Goal: Task Accomplishment & Management: Complete application form

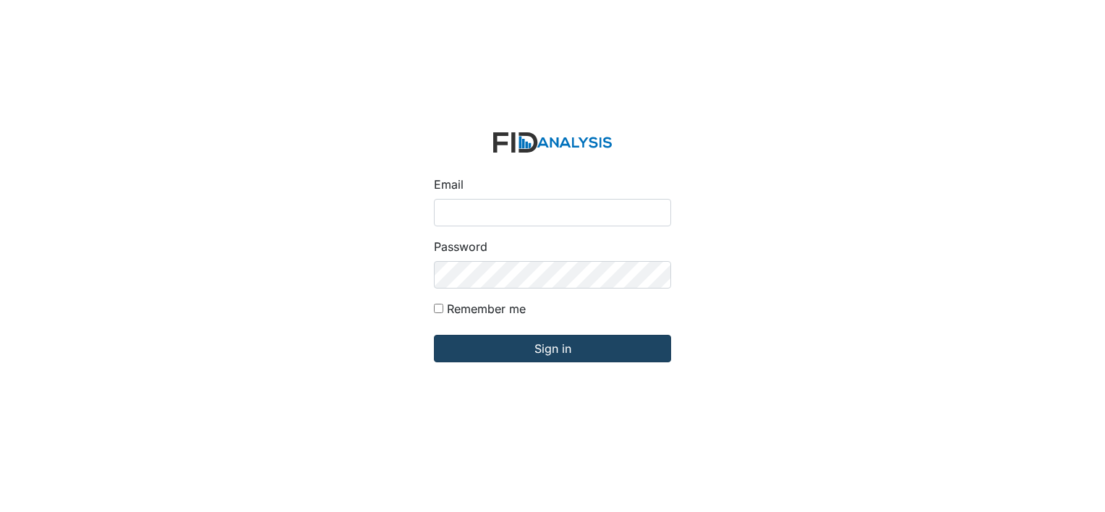
type input "[PERSON_NAME][EMAIL_ADDRESS][DOMAIN_NAME]"
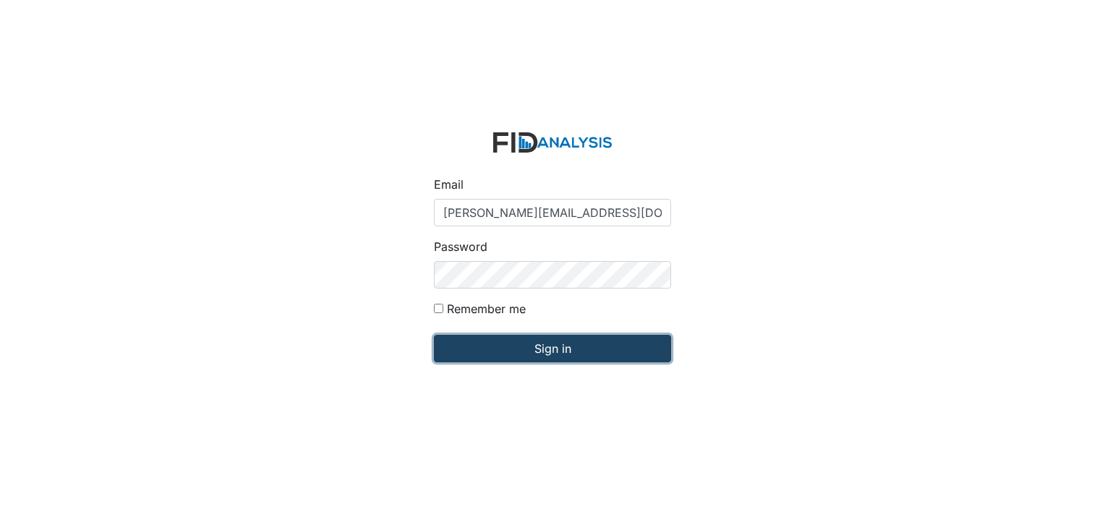
click at [560, 350] on input "Sign in" at bounding box center [552, 348] width 237 height 27
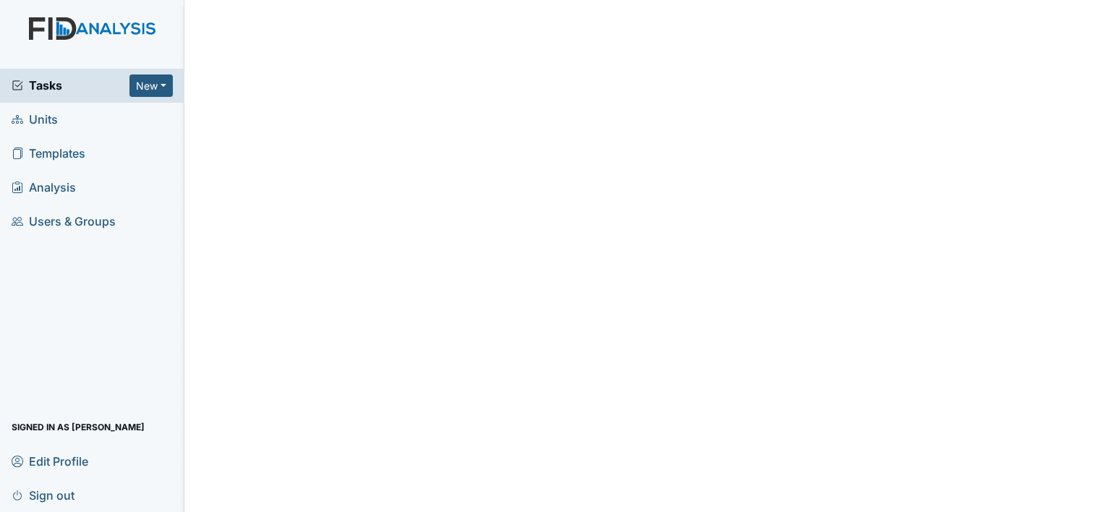
click at [47, 119] on span "Units" at bounding box center [35, 119] width 46 height 22
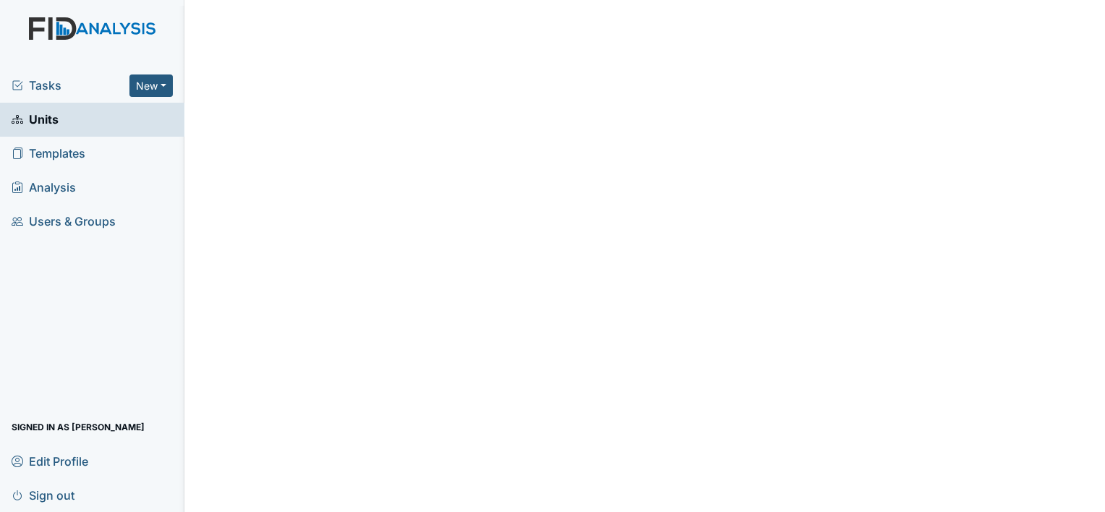
click at [268, 127] on main "Edit Profile × Your profile has been updated. First name Monica Last name Carte…" at bounding box center [644, 256] width 920 height 512
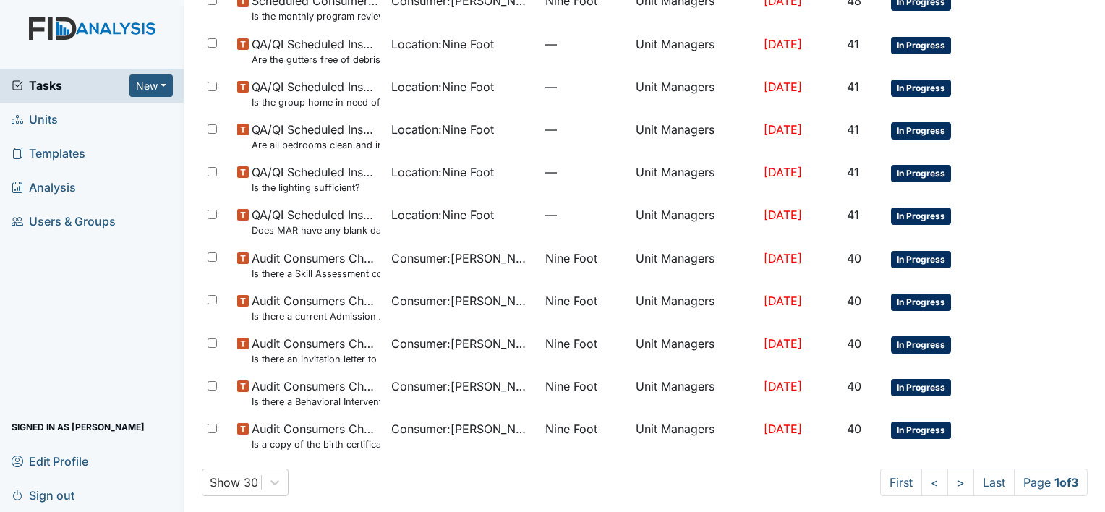
scroll to position [941, 0]
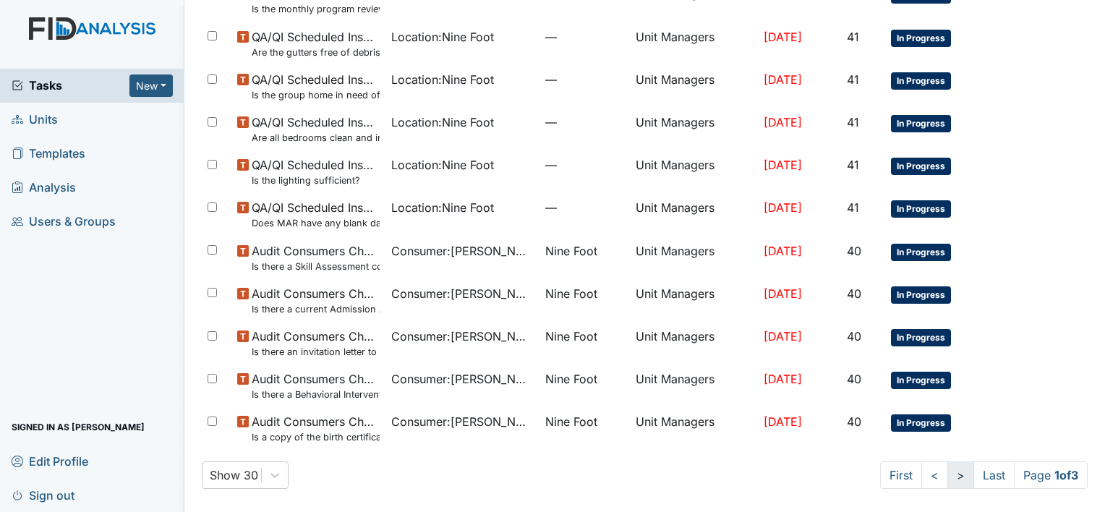
click at [947, 476] on link ">" at bounding box center [960, 474] width 27 height 27
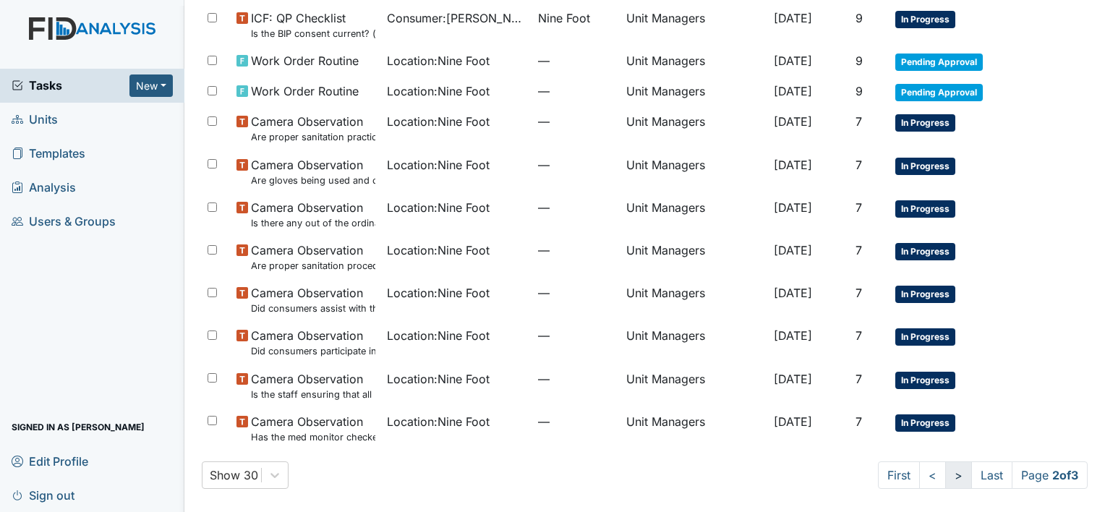
scroll to position [902, 0]
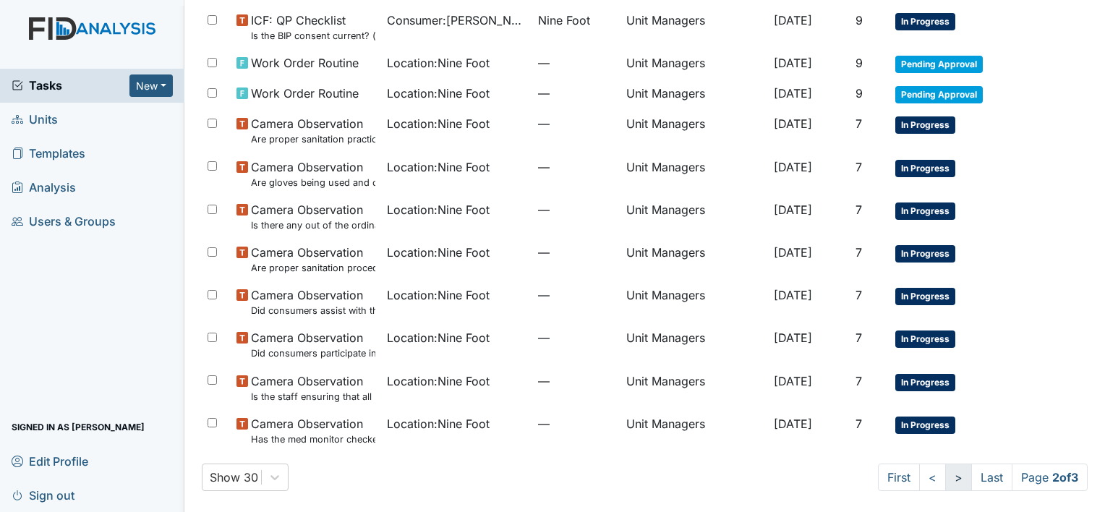
click at [945, 475] on link ">" at bounding box center [958, 476] width 27 height 27
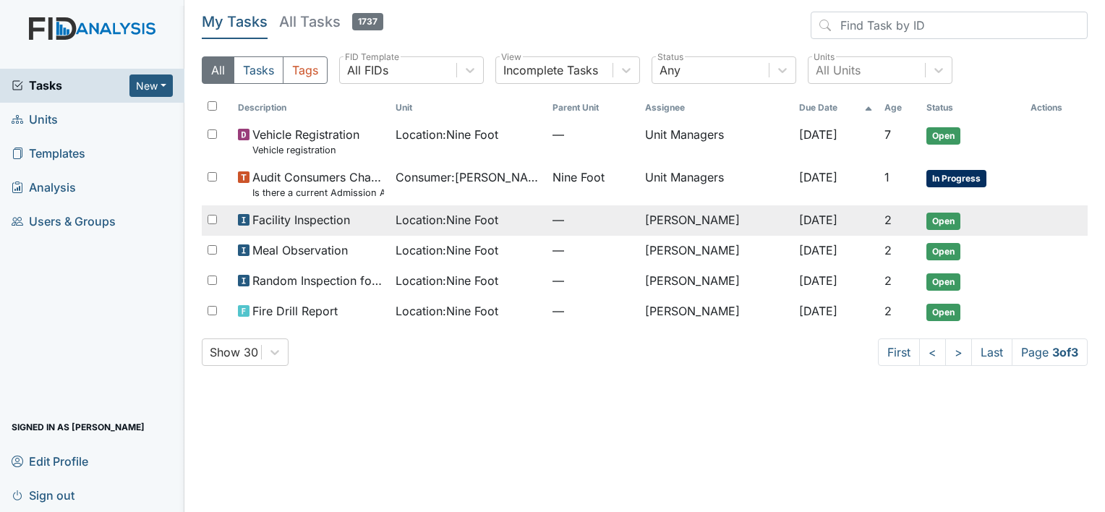
click at [469, 221] on span "Location : Nine Foot" at bounding box center [447, 219] width 103 height 17
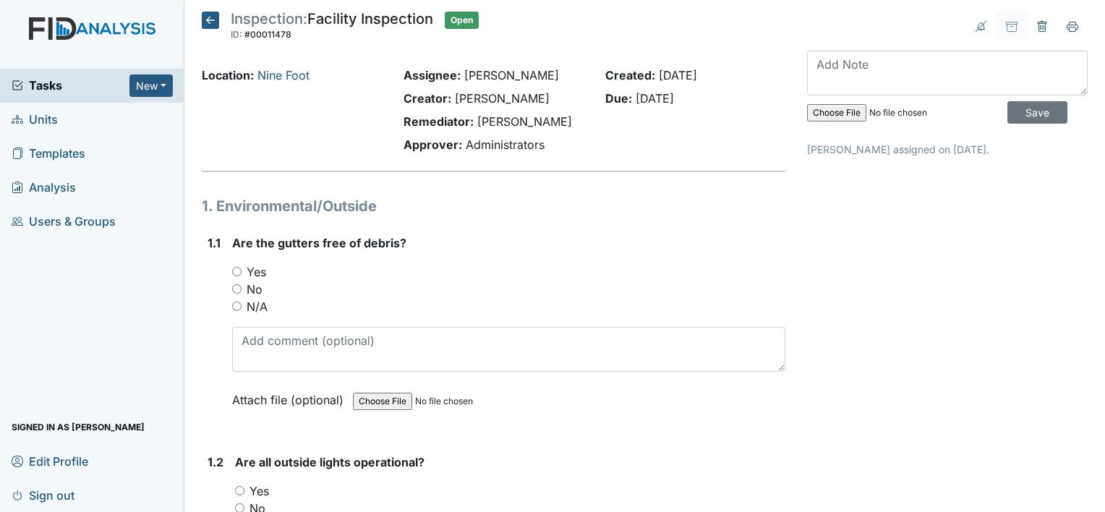
click at [236, 286] on input "No" at bounding box center [236, 288] width 9 height 9
radio input "true"
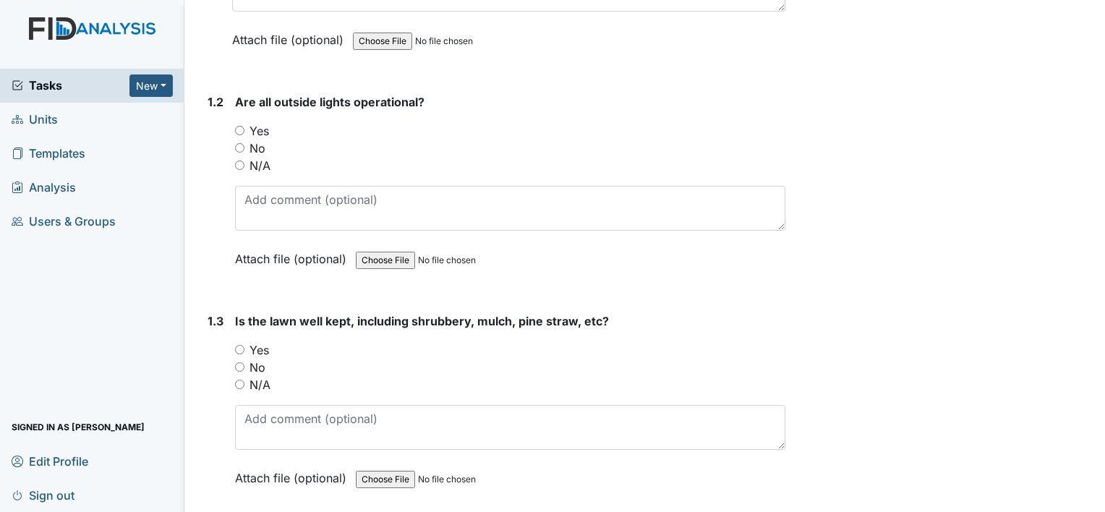
scroll to position [366, 0]
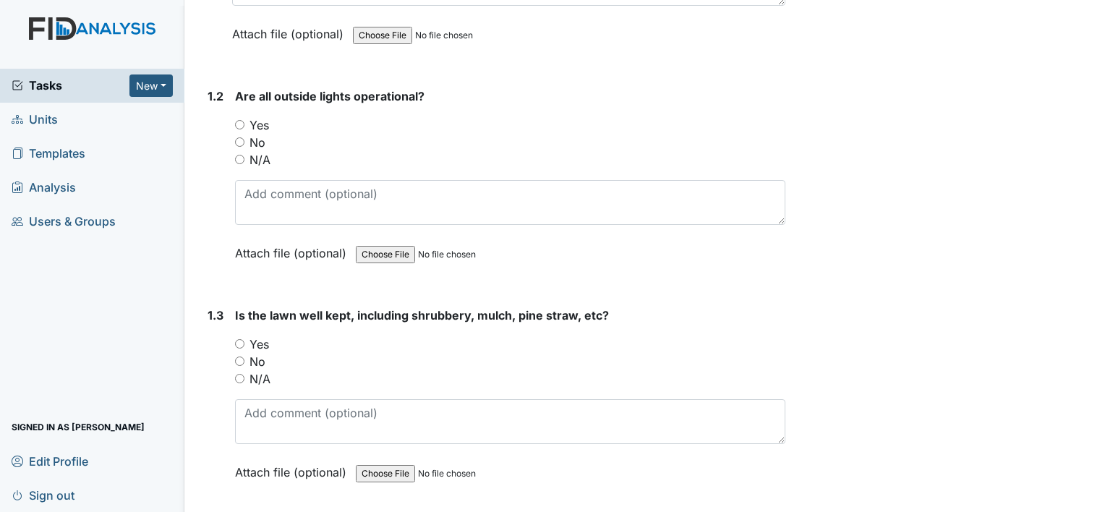
click at [238, 121] on input "Yes" at bounding box center [239, 124] width 9 height 9
radio input "true"
click at [240, 339] on input "Yes" at bounding box center [239, 343] width 9 height 9
radio input "true"
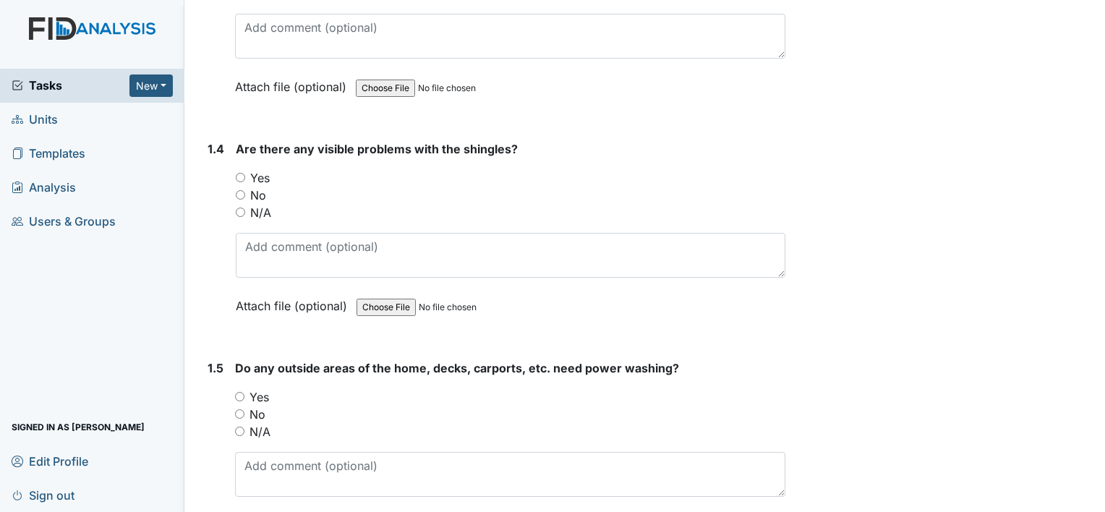
scroll to position [819, 0]
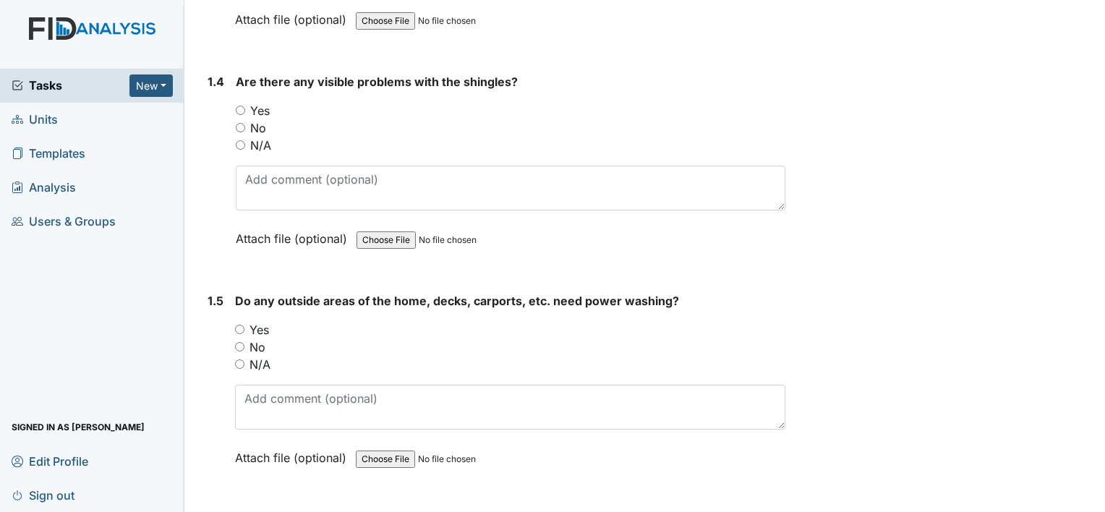
click at [240, 123] on input "No" at bounding box center [240, 127] width 9 height 9
radio input "true"
click at [237, 325] on input "Yes" at bounding box center [239, 329] width 9 height 9
radio input "true"
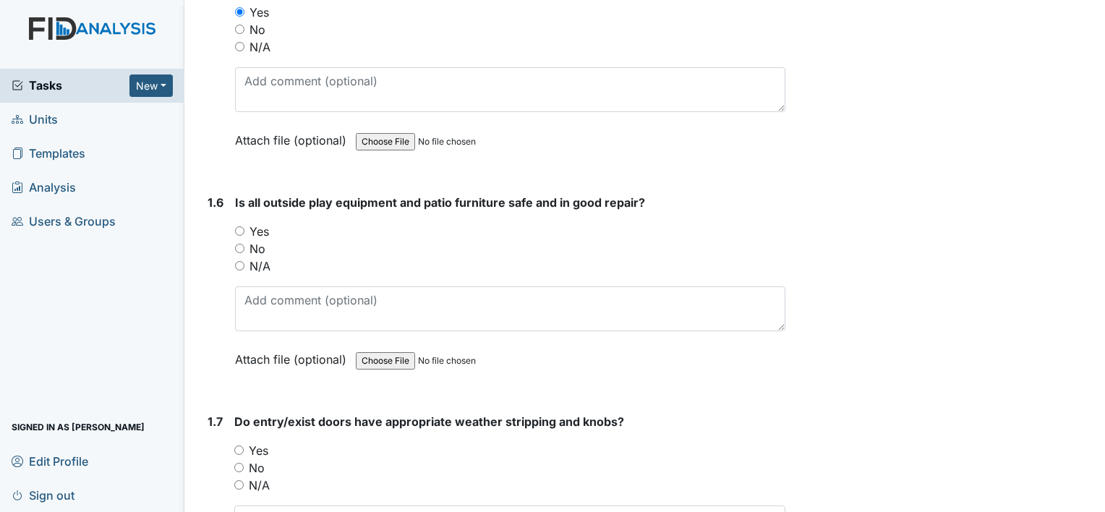
scroll to position [1137, 0]
click at [238, 226] on input "Yes" at bounding box center [239, 230] width 9 height 9
radio input "true"
click at [237, 445] on input "Yes" at bounding box center [238, 449] width 9 height 9
radio input "true"
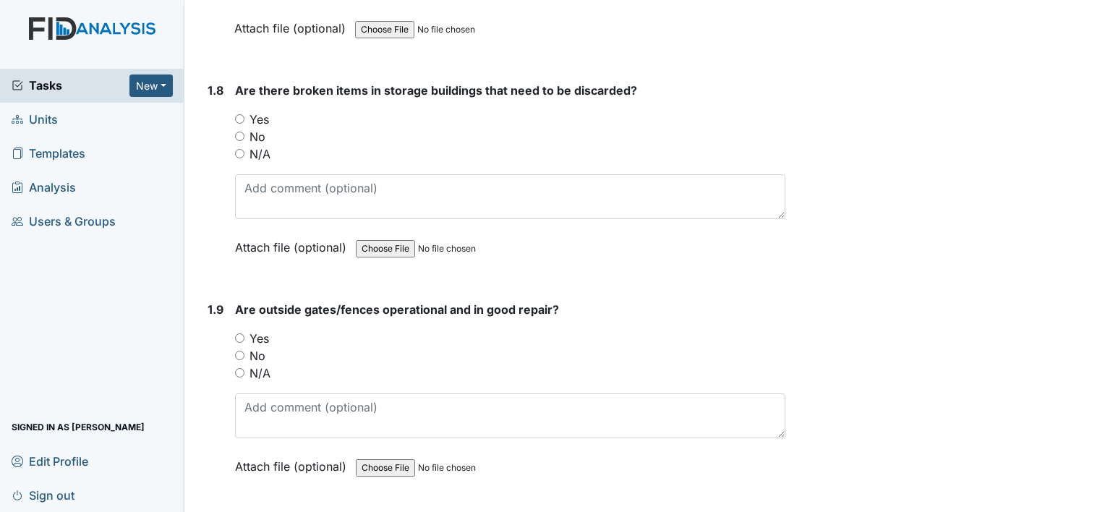
scroll to position [1715, 0]
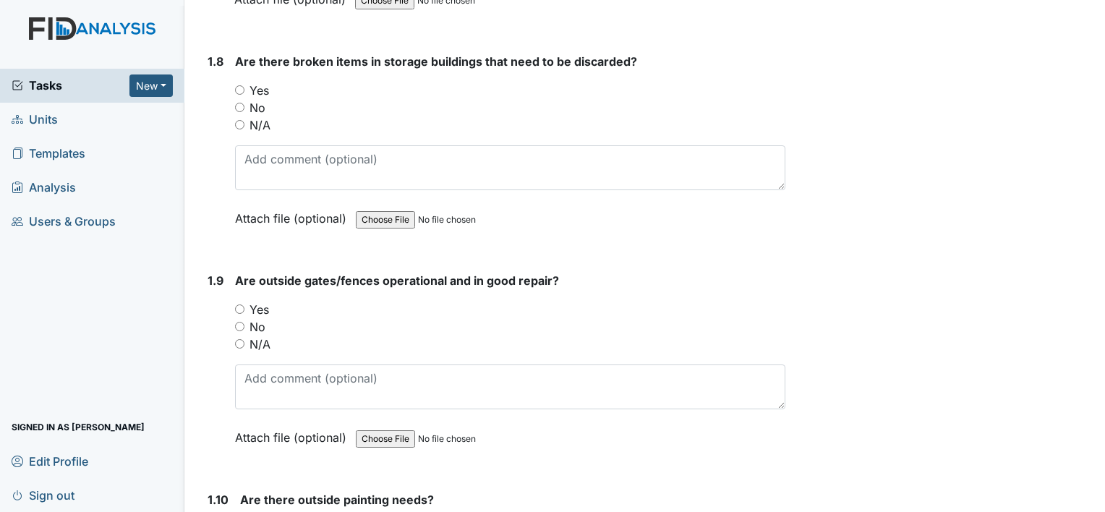
click at [240, 103] on input "No" at bounding box center [239, 107] width 9 height 9
radio input "true"
click at [242, 322] on input "No" at bounding box center [239, 326] width 9 height 9
radio input "true"
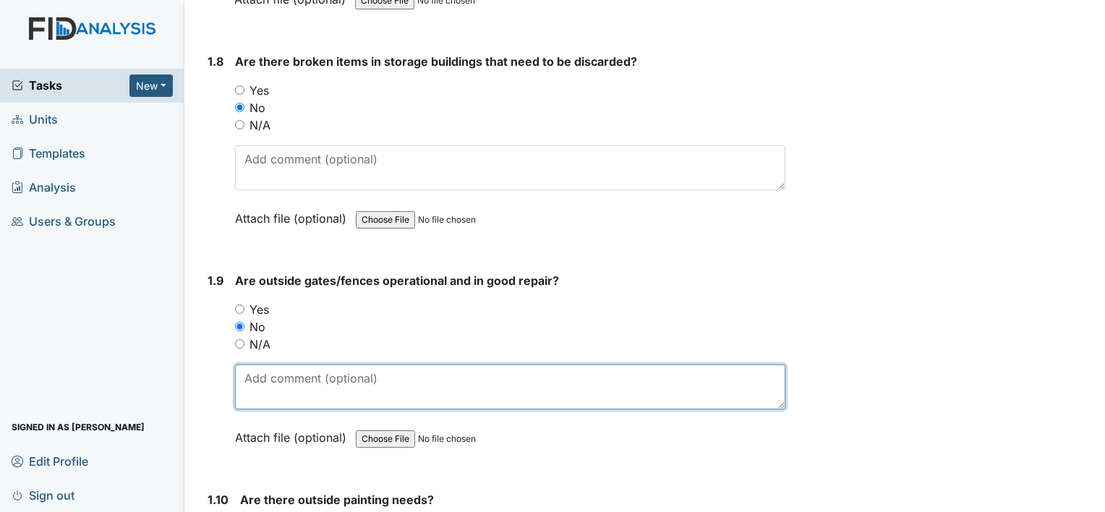
click at [247, 373] on textarea at bounding box center [510, 386] width 550 height 45
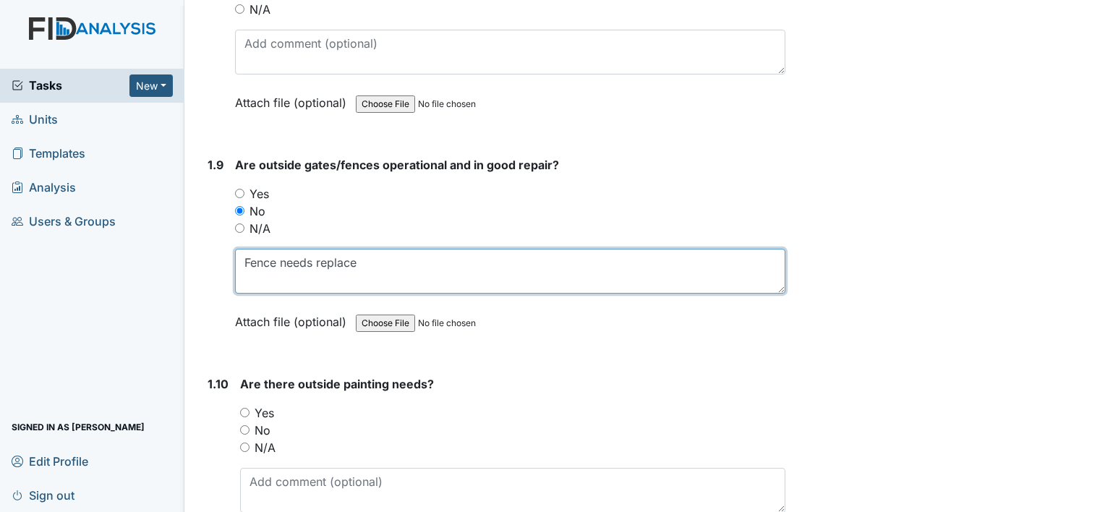
scroll to position [1860, 0]
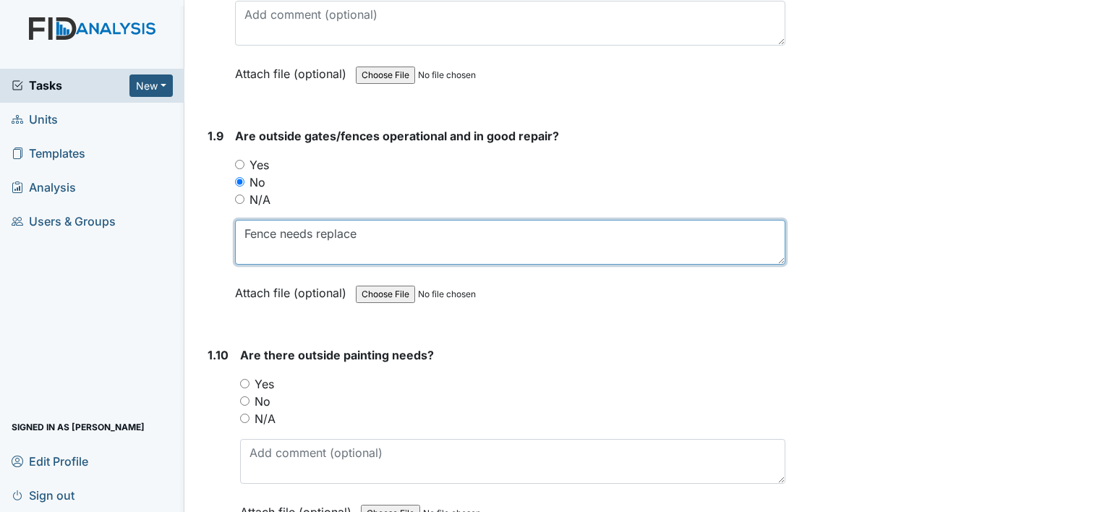
type textarea "Fence needs replace"
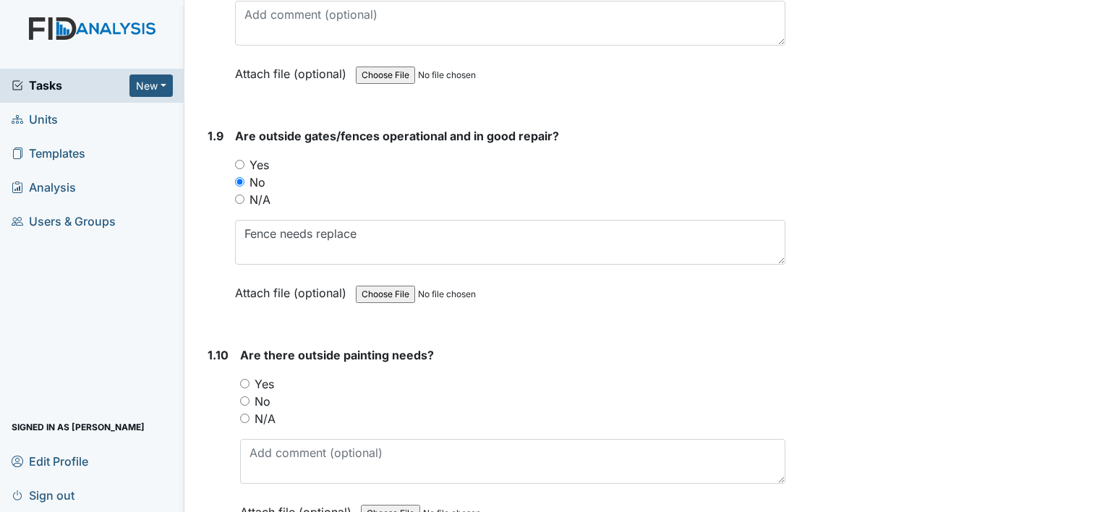
click at [244, 396] on input "No" at bounding box center [244, 400] width 9 height 9
radio input "true"
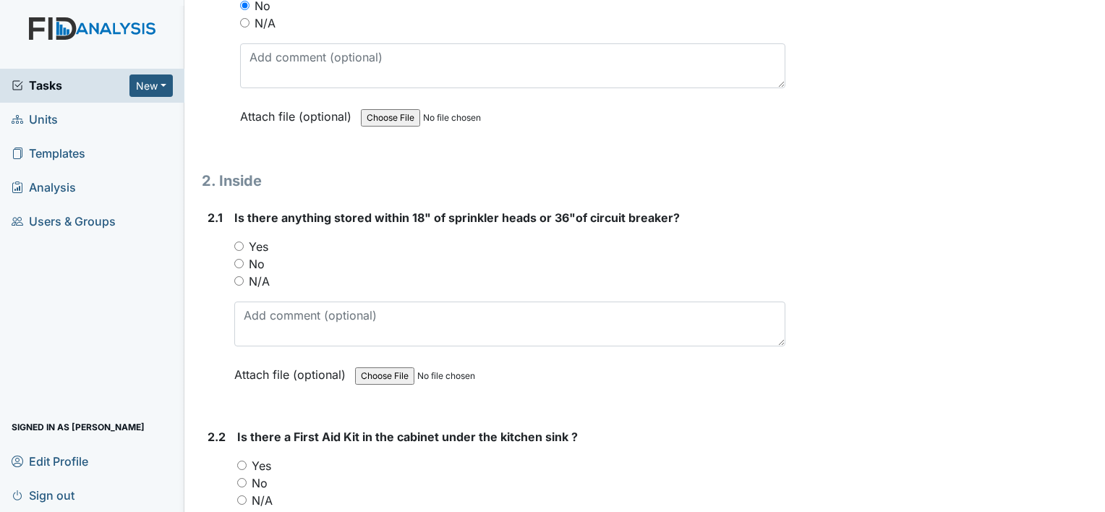
scroll to position [2294, 0]
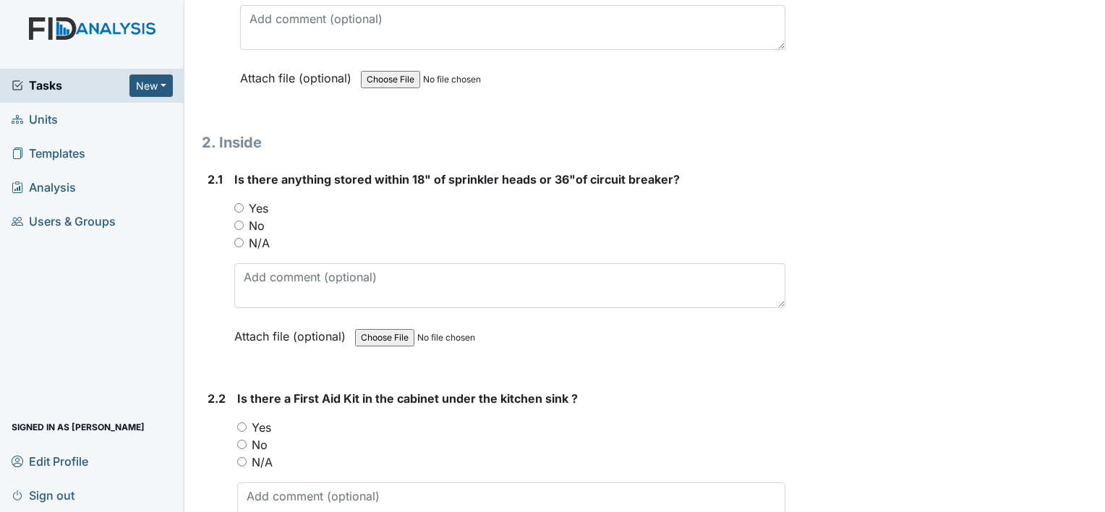
click at [239, 221] on input "No" at bounding box center [238, 225] width 9 height 9
radio input "true"
click at [239, 422] on input "Yes" at bounding box center [241, 426] width 9 height 9
radio input "true"
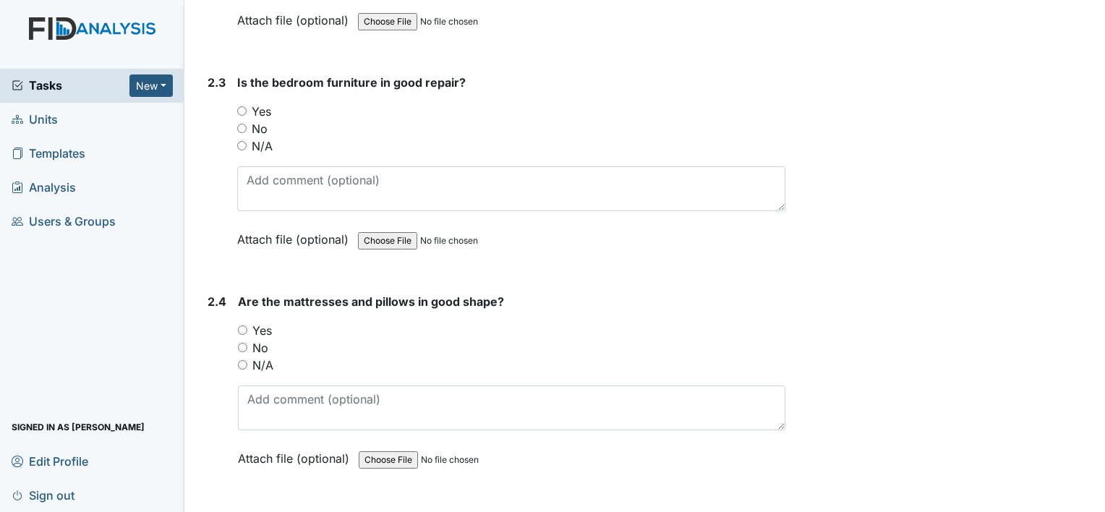
scroll to position [2843, 0]
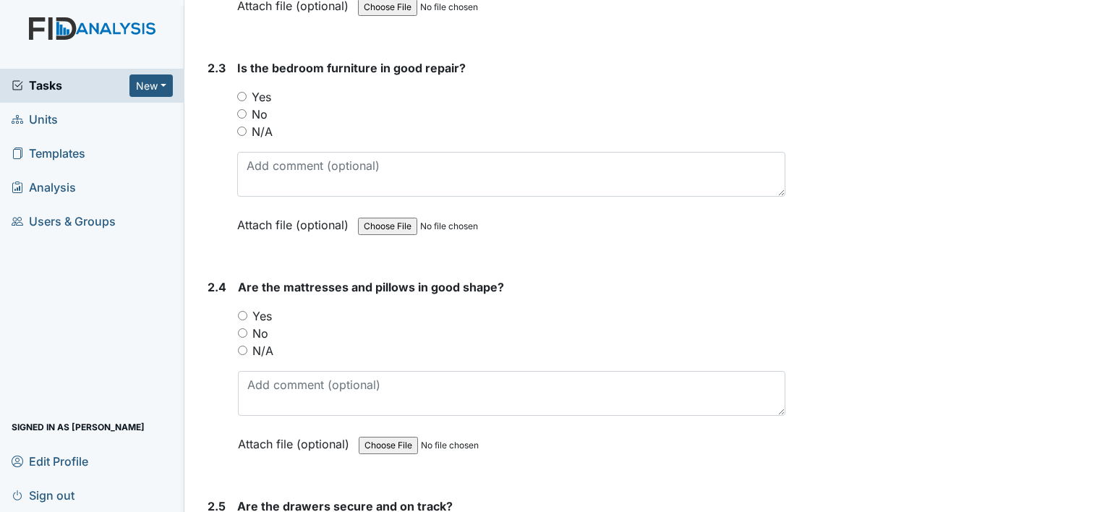
click at [241, 92] on input "Yes" at bounding box center [241, 96] width 9 height 9
radio input "true"
click at [240, 311] on input "Yes" at bounding box center [242, 315] width 9 height 9
radio input "true"
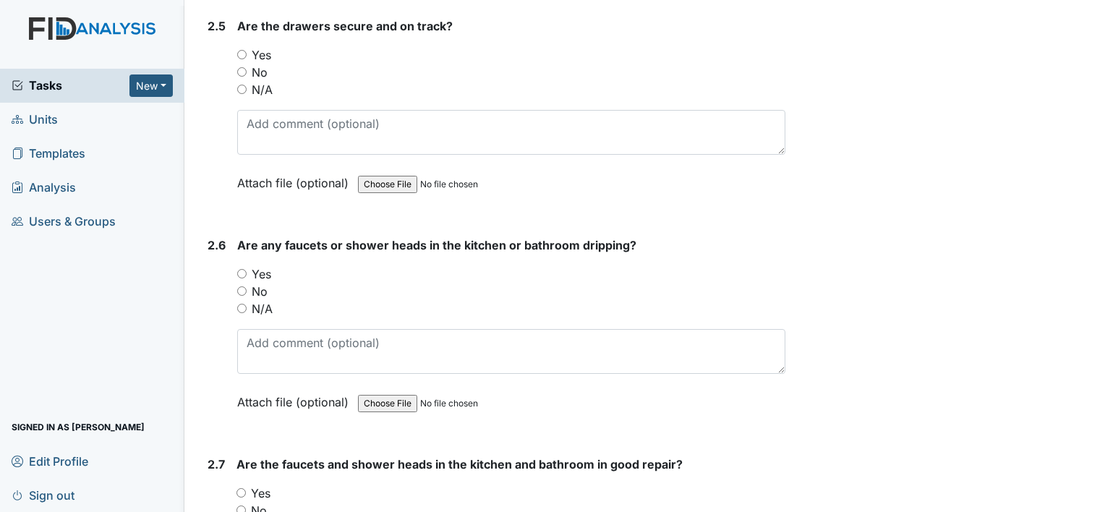
scroll to position [3345, 0]
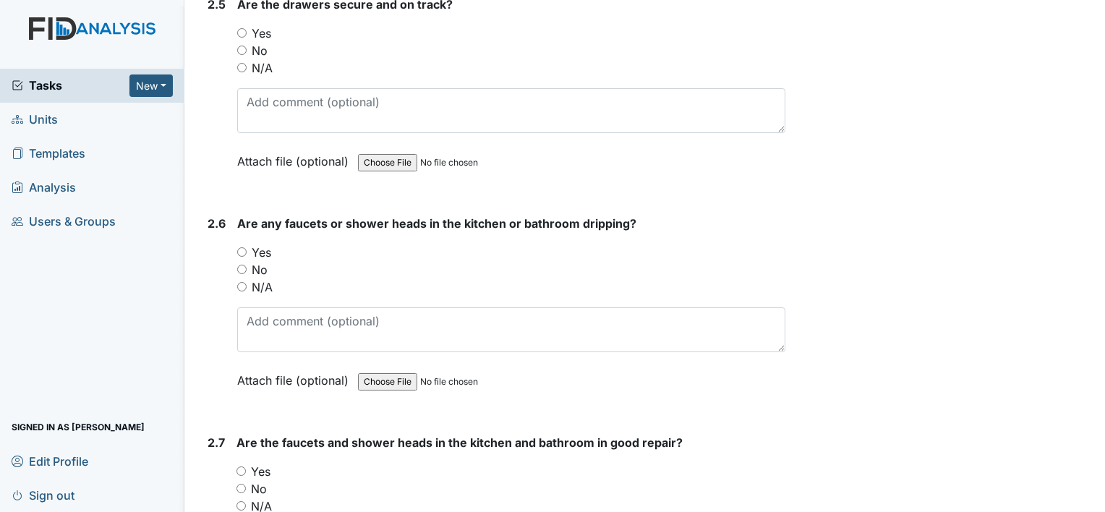
click at [239, 28] on input "Yes" at bounding box center [241, 32] width 9 height 9
radio input "true"
click at [241, 247] on input "Yes" at bounding box center [241, 251] width 9 height 9
radio input "true"
click at [242, 466] on input "Yes" at bounding box center [240, 470] width 9 height 9
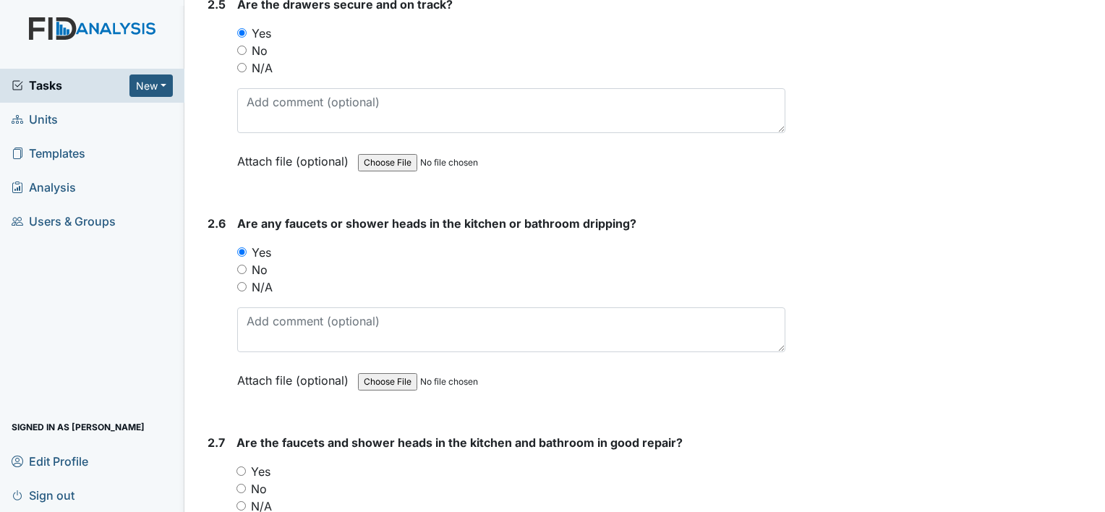
radio input "true"
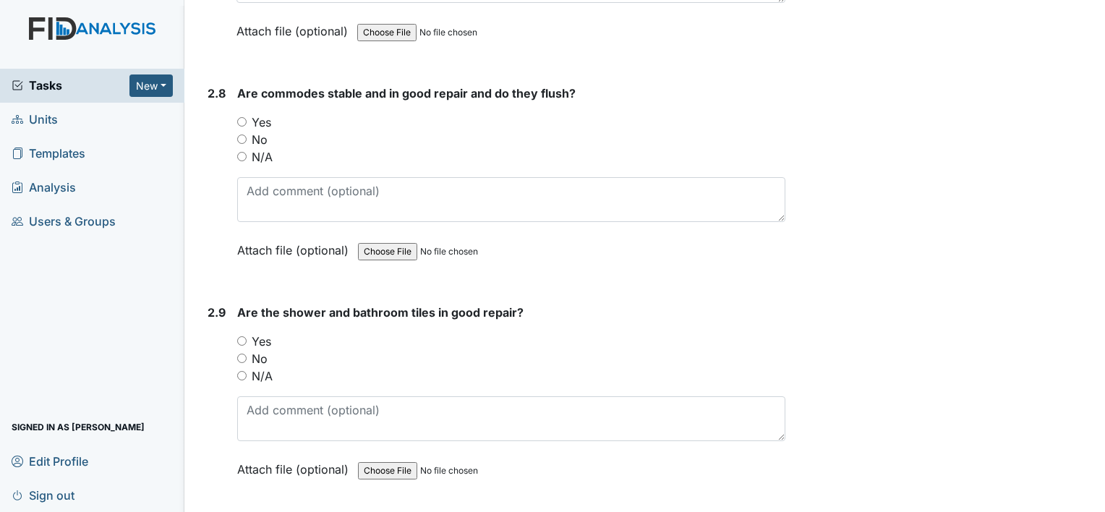
scroll to position [3942, 0]
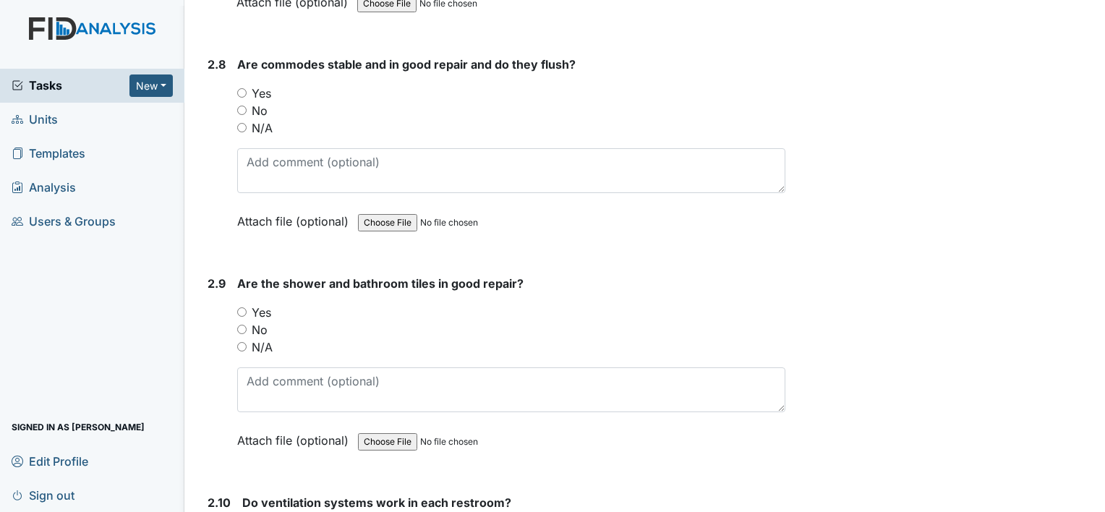
click at [242, 88] on input "Yes" at bounding box center [241, 92] width 9 height 9
radio input "true"
click at [244, 307] on input "Yes" at bounding box center [241, 311] width 9 height 9
radio input "true"
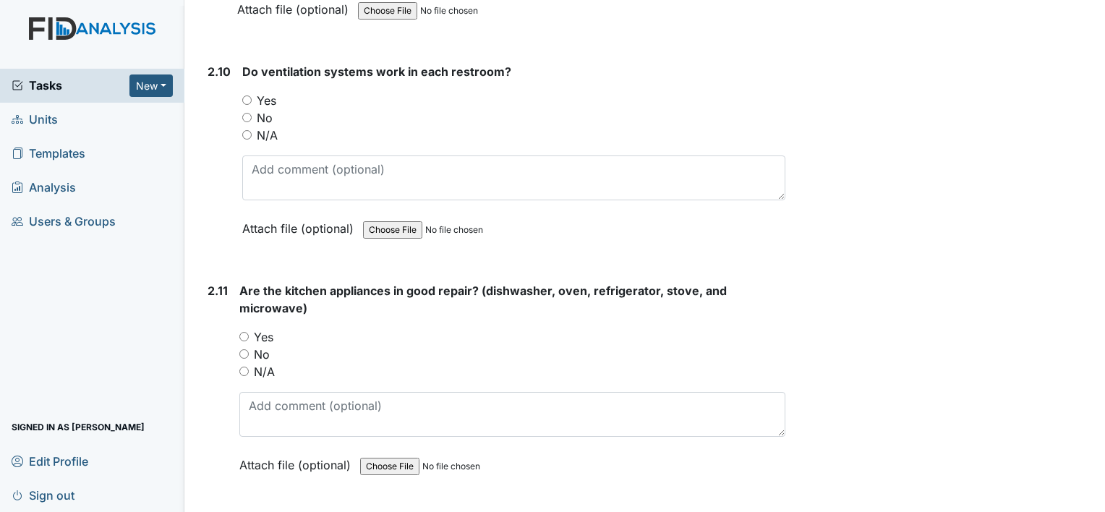
scroll to position [4386, 0]
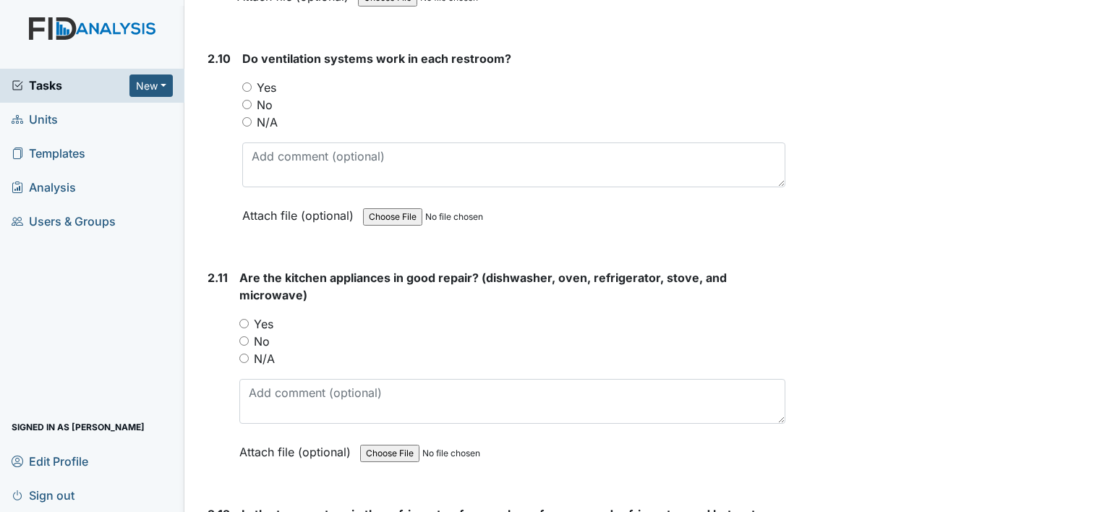
click at [247, 82] on input "Yes" at bounding box center [246, 86] width 9 height 9
radio input "true"
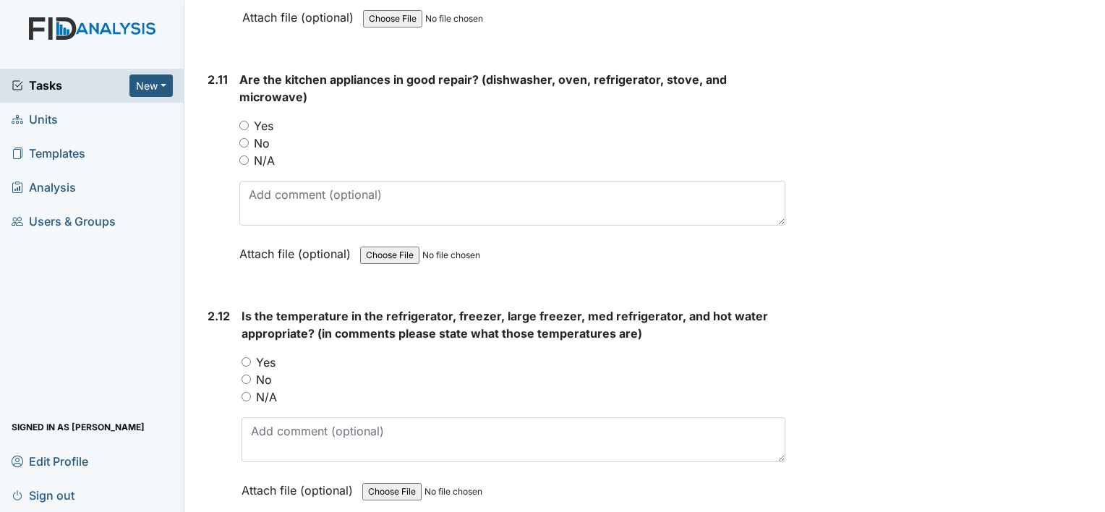
scroll to position [4598, 0]
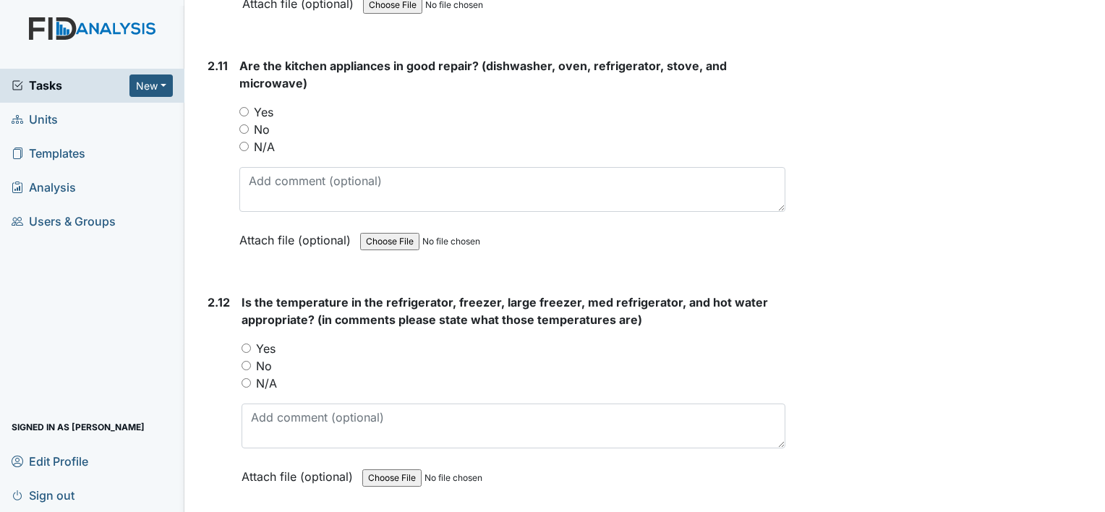
click at [244, 124] on input "No" at bounding box center [243, 128] width 9 height 9
radio input "true"
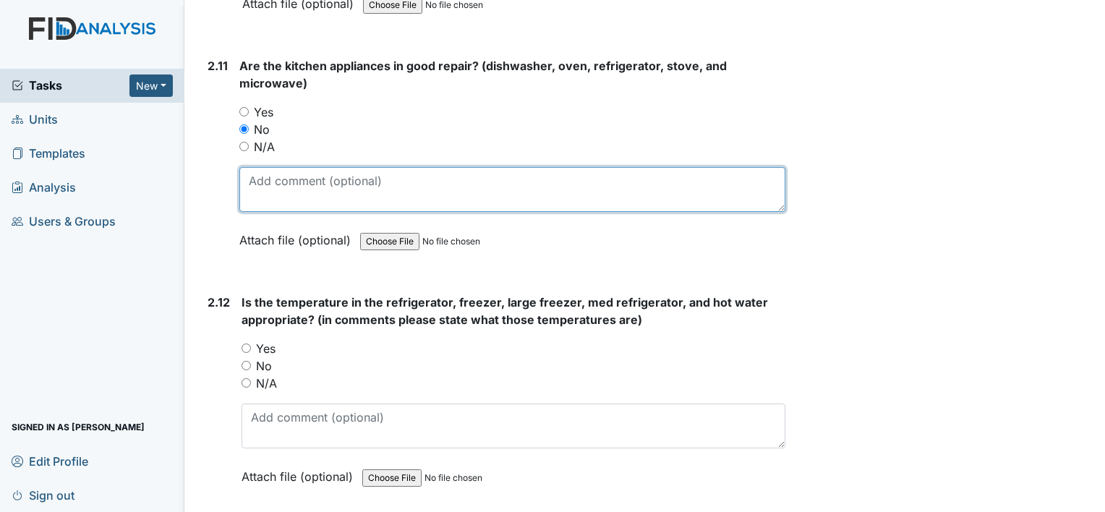
click at [252, 167] on textarea at bounding box center [512, 189] width 546 height 45
type textarea "Stove front large burner not working."
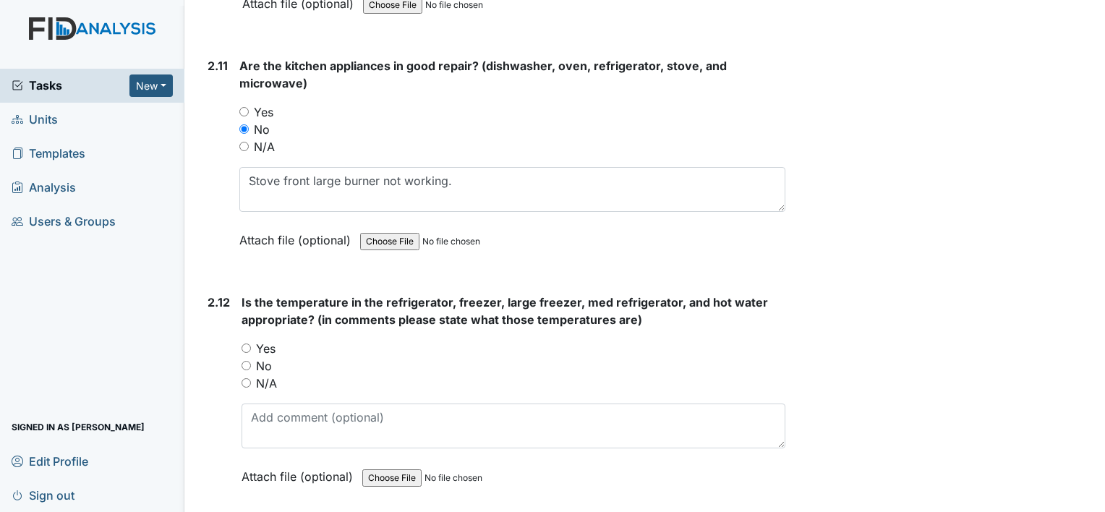
click at [244, 343] on input "Yes" at bounding box center [246, 347] width 9 height 9
radio input "true"
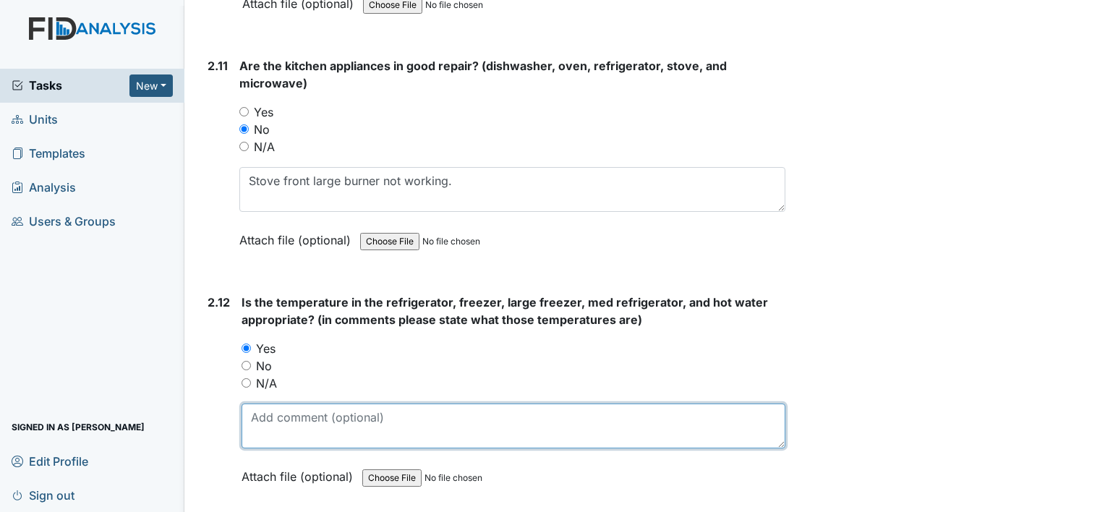
click at [255, 403] on textarea at bounding box center [514, 425] width 544 height 45
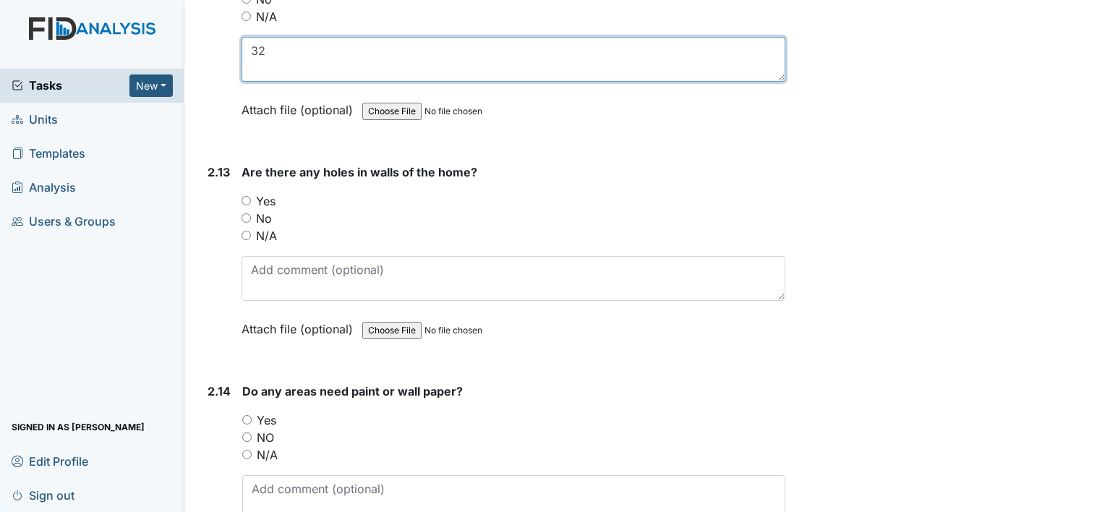
scroll to position [4994, 0]
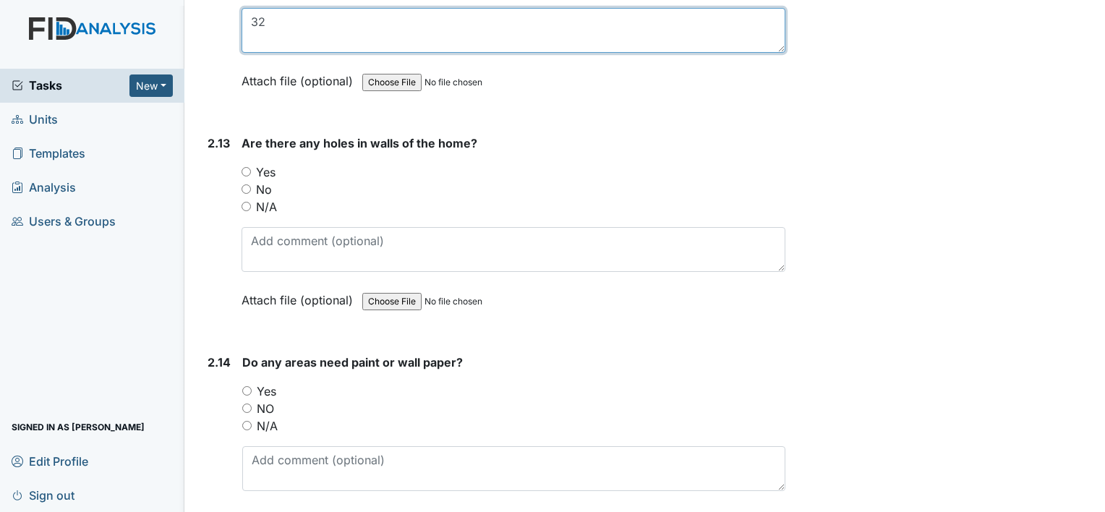
type textarea "32"
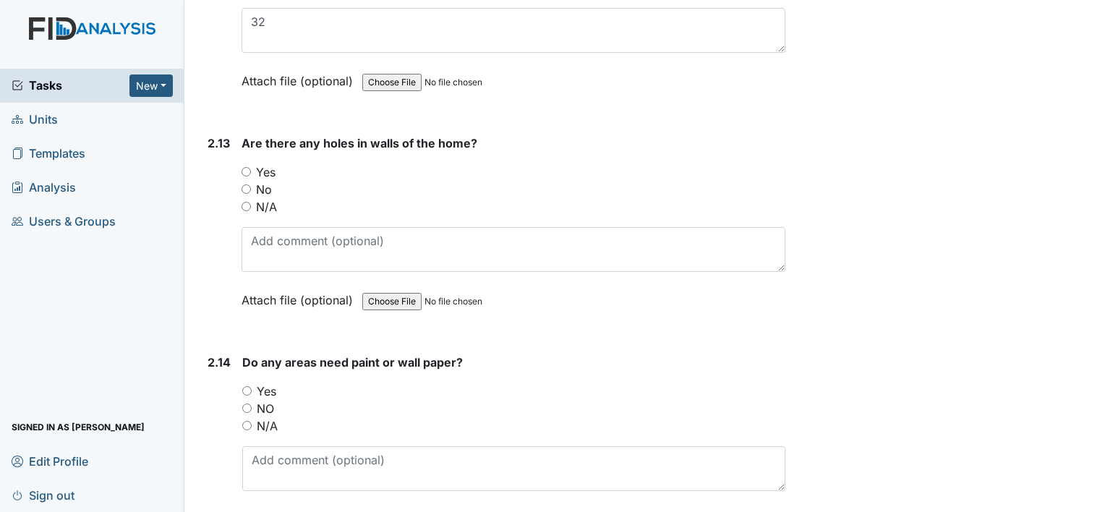
click at [246, 167] on input "Yes" at bounding box center [246, 171] width 9 height 9
radio input "true"
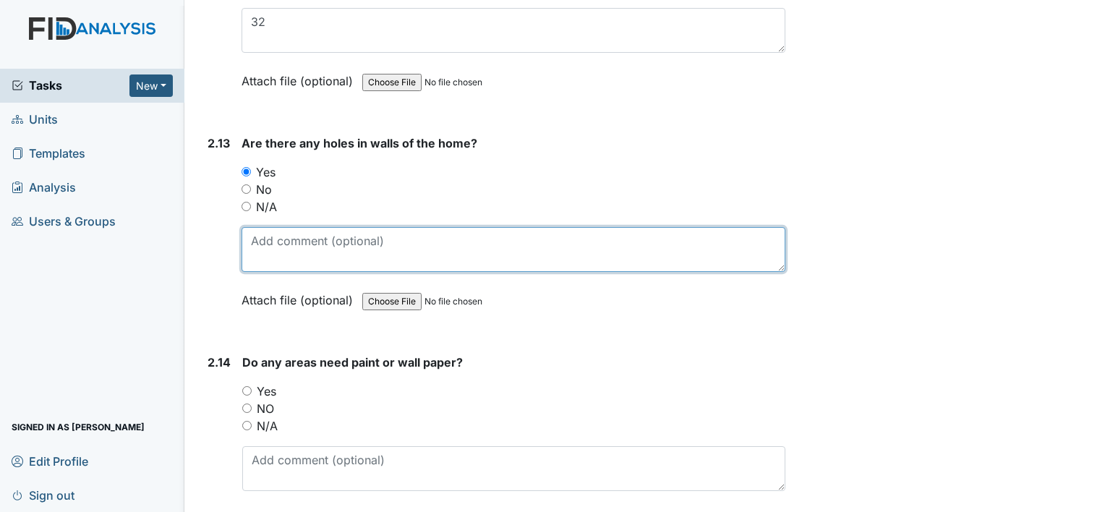
click at [257, 227] on textarea at bounding box center [514, 249] width 544 height 45
type textarea "room 5"
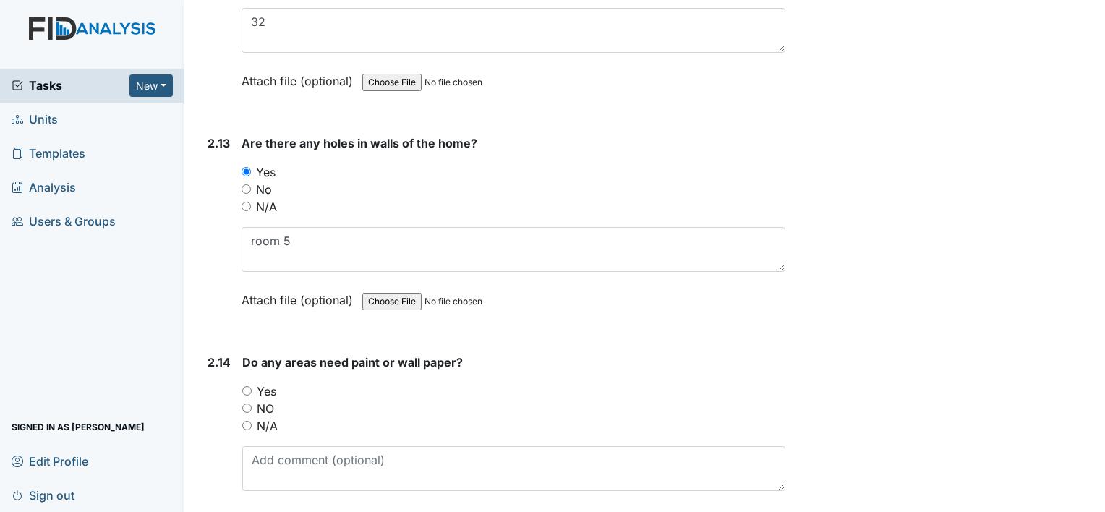
click at [246, 386] on input "Yes" at bounding box center [246, 390] width 9 height 9
radio input "true"
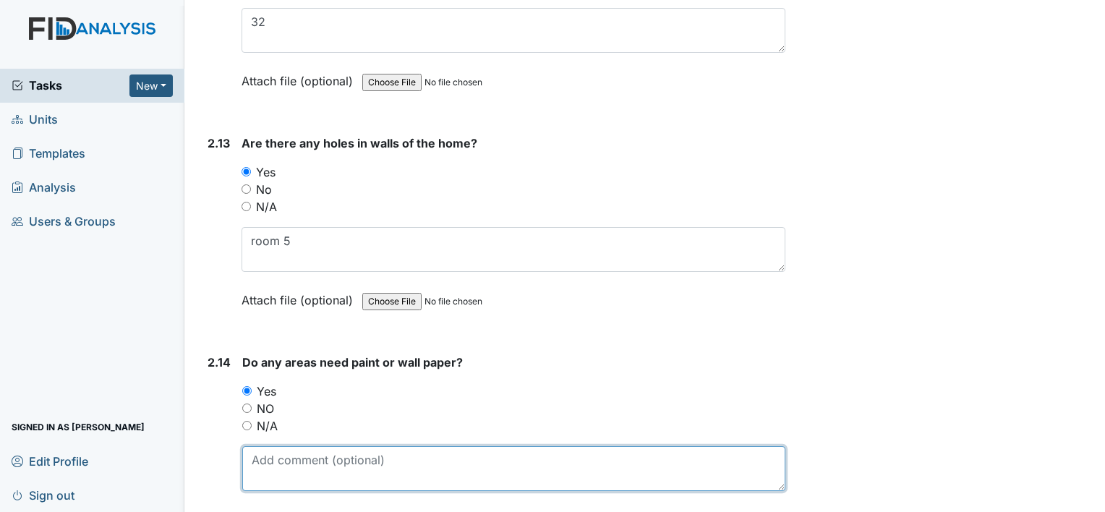
click at [260, 446] on textarea at bounding box center [513, 468] width 543 height 45
type textarea "y"
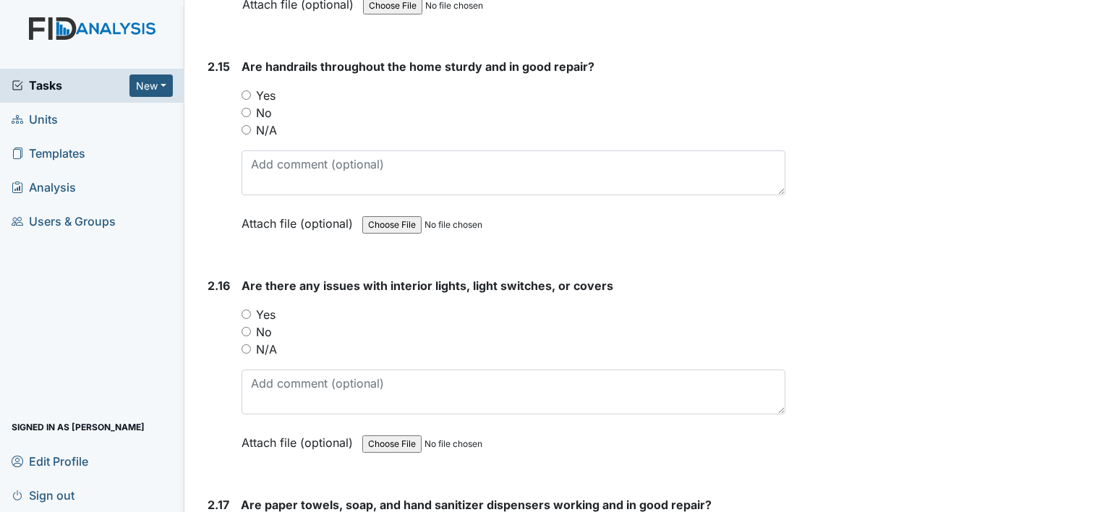
scroll to position [5515, 0]
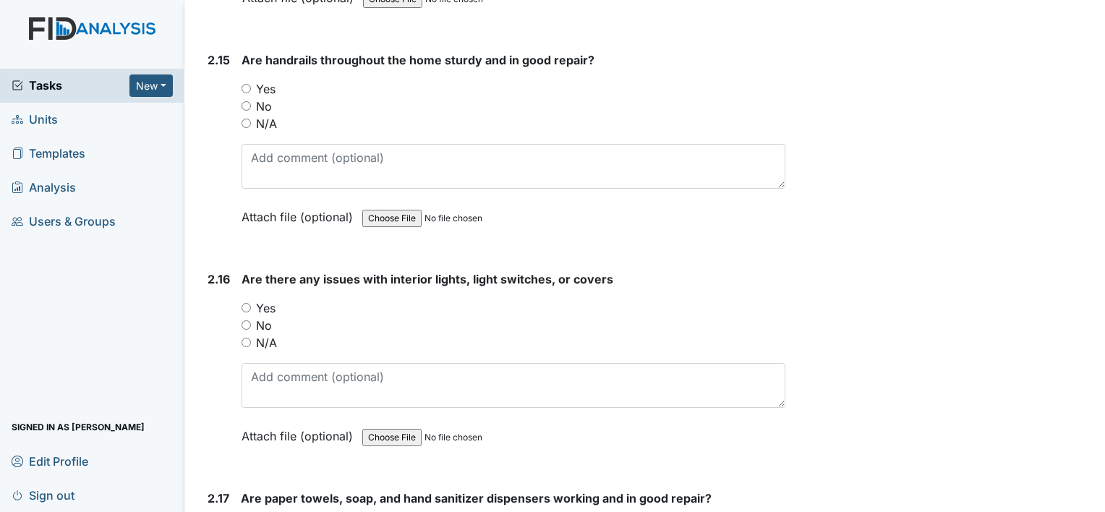
type textarea "Living room and room 5"
click at [244, 84] on input "Yes" at bounding box center [246, 88] width 9 height 9
radio input "true"
click at [246, 320] on input "No" at bounding box center [246, 324] width 9 height 9
radio input "true"
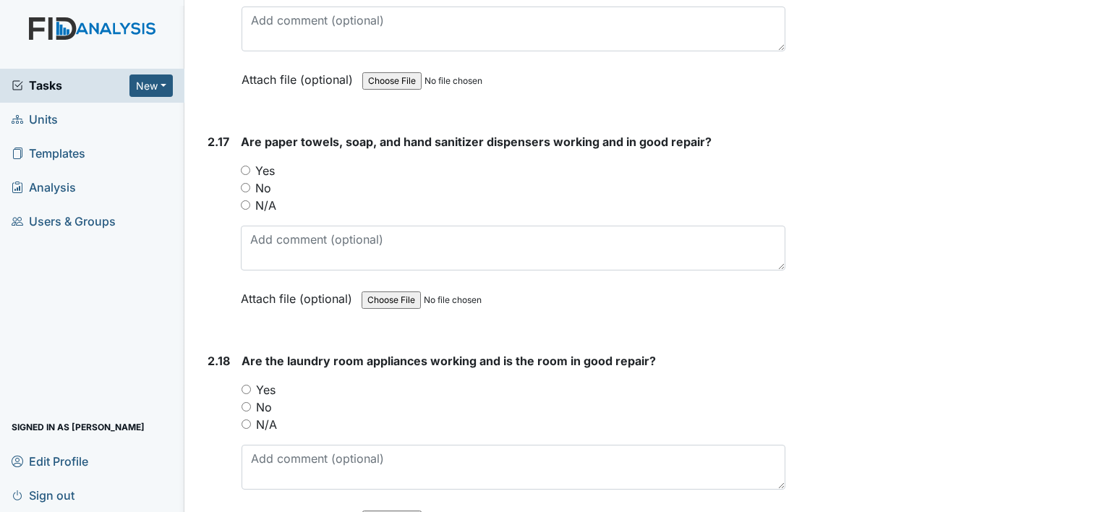
scroll to position [5900, 0]
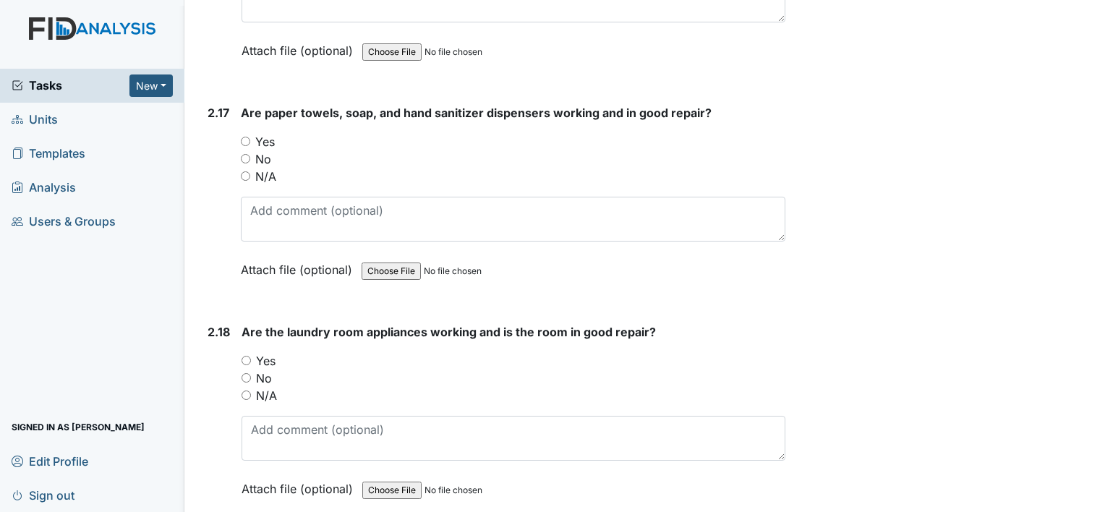
click at [243, 137] on input "Yes" at bounding box center [245, 141] width 9 height 9
radio input "true"
click at [246, 356] on input "Yes" at bounding box center [246, 360] width 9 height 9
radio input "true"
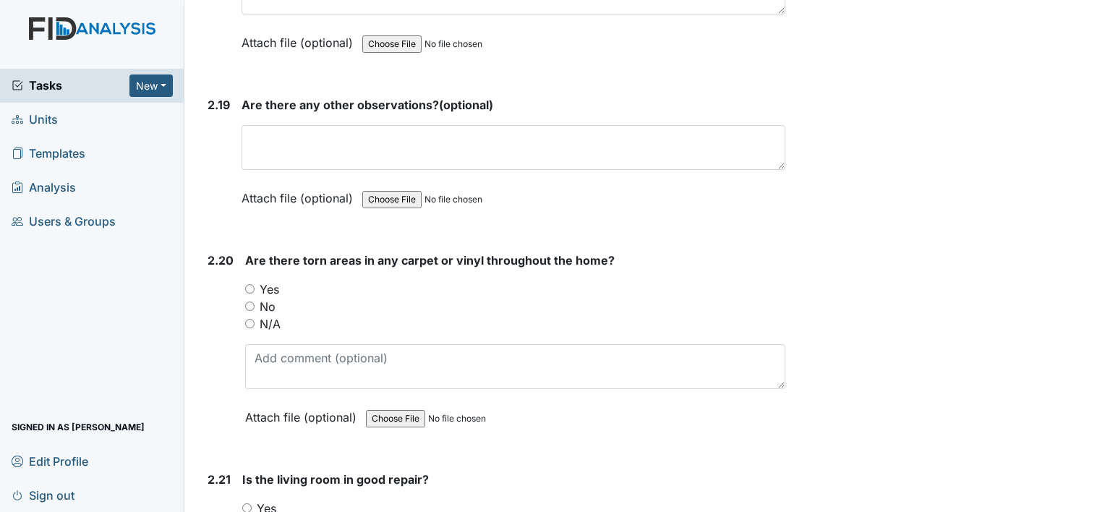
scroll to position [6363, 0]
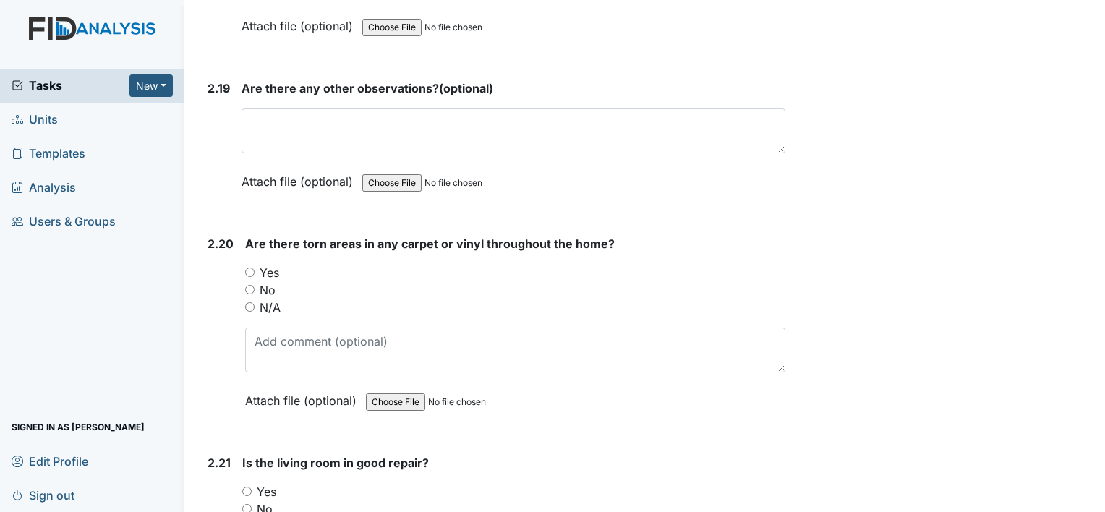
click at [248, 268] on input "Yes" at bounding box center [249, 272] width 9 height 9
radio input "true"
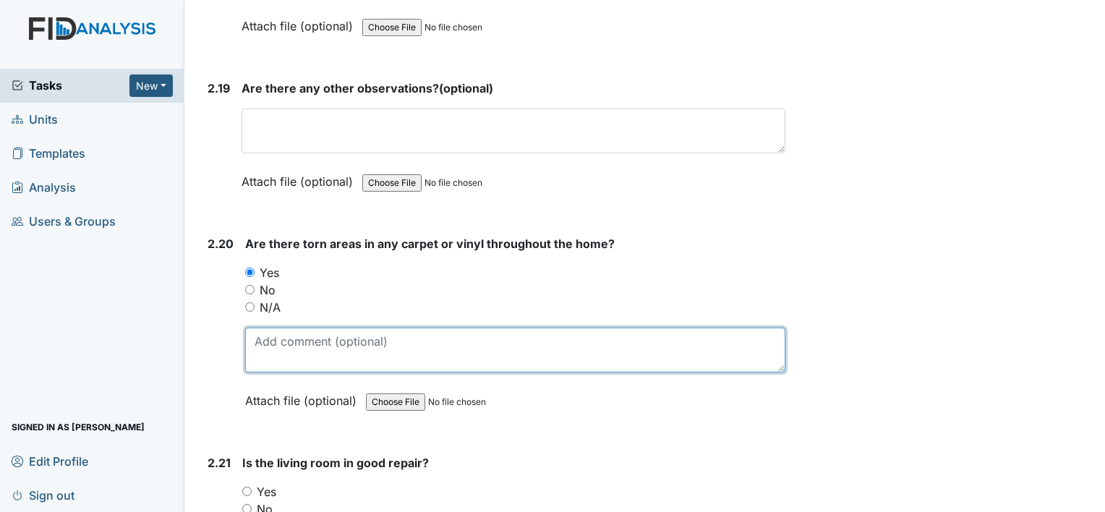
click at [257, 328] on textarea at bounding box center [515, 350] width 540 height 45
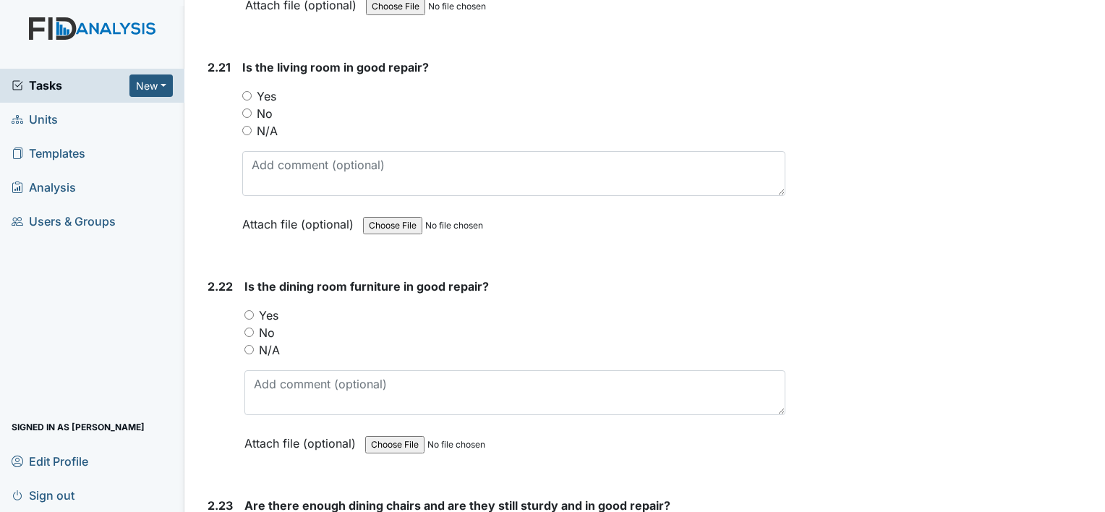
scroll to position [6788, 0]
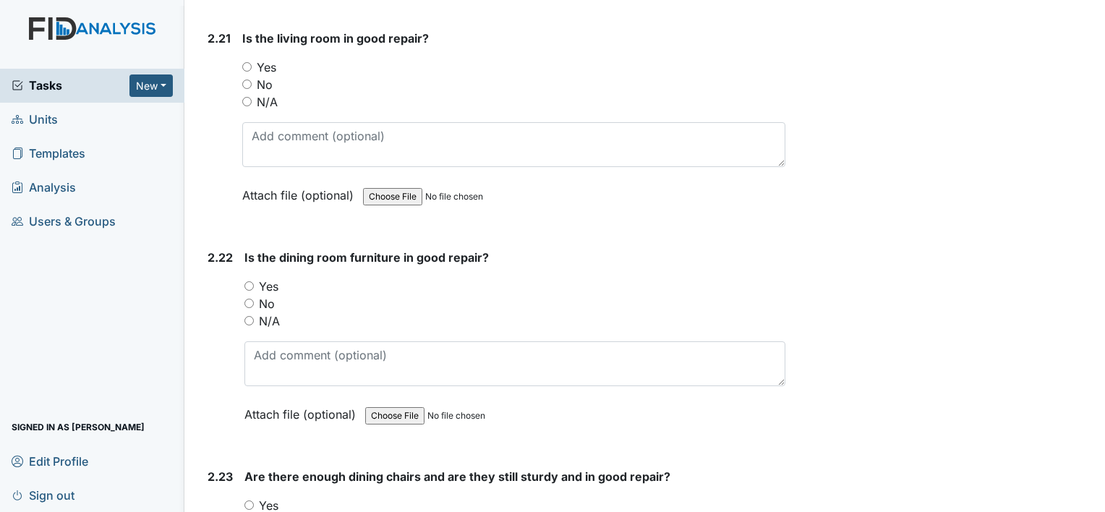
type textarea "bedroom 1 vinyl flooring."
click at [247, 62] on input "Yes" at bounding box center [246, 66] width 9 height 9
radio input "true"
click at [247, 281] on input "Yes" at bounding box center [248, 285] width 9 height 9
radio input "true"
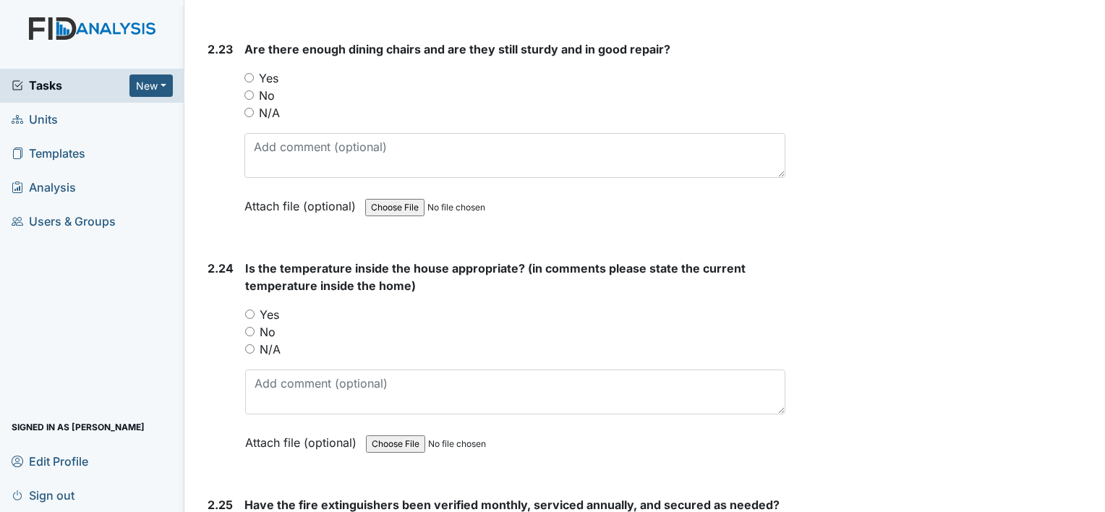
scroll to position [7203, 0]
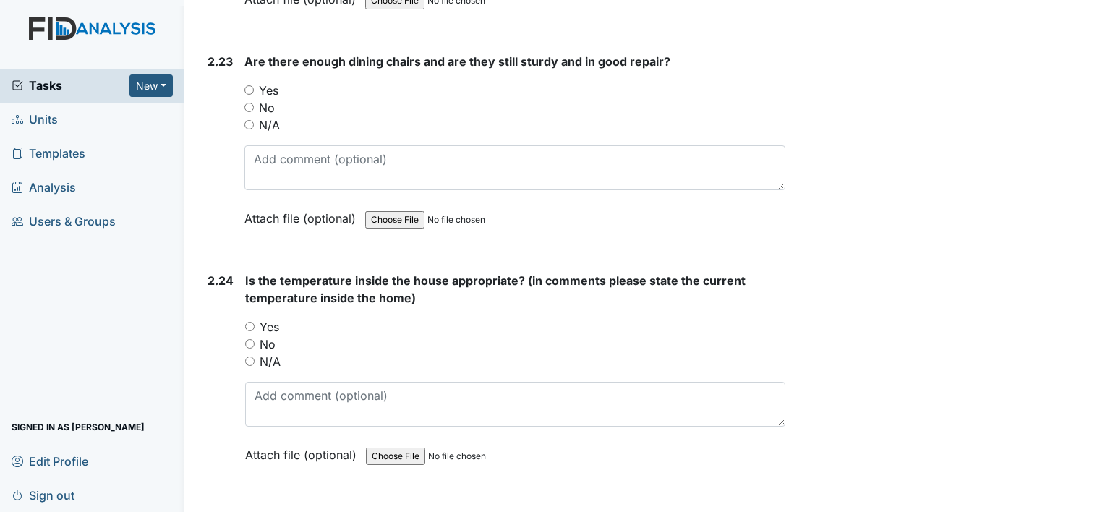
click at [249, 85] on input "Yes" at bounding box center [248, 89] width 9 height 9
radio input "true"
click at [249, 322] on input "Yes" at bounding box center [249, 326] width 9 height 9
radio input "true"
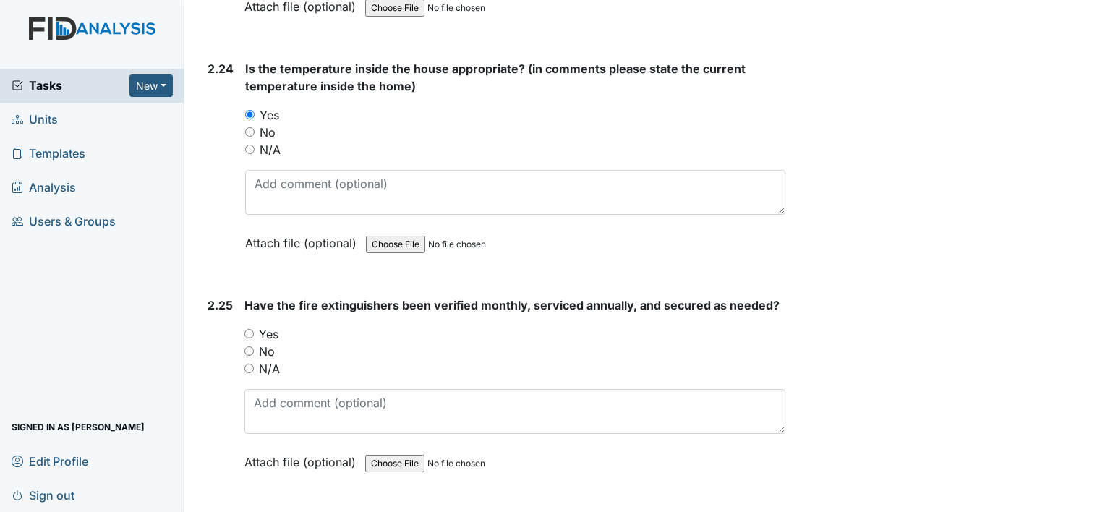
scroll to position [7431, 0]
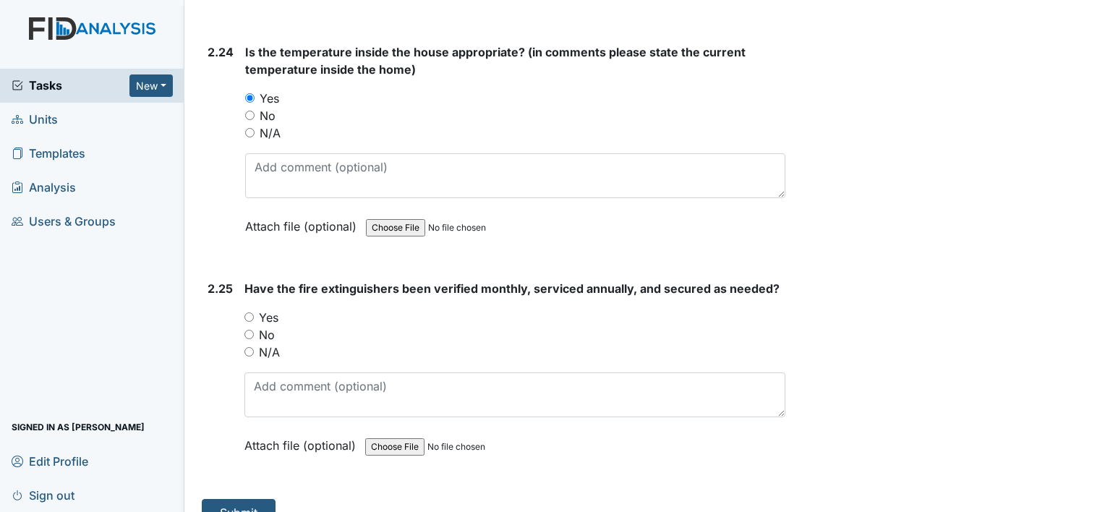
click at [248, 312] on input "Yes" at bounding box center [248, 316] width 9 height 9
radio input "true"
click at [239, 499] on button "Submit" at bounding box center [239, 512] width 74 height 27
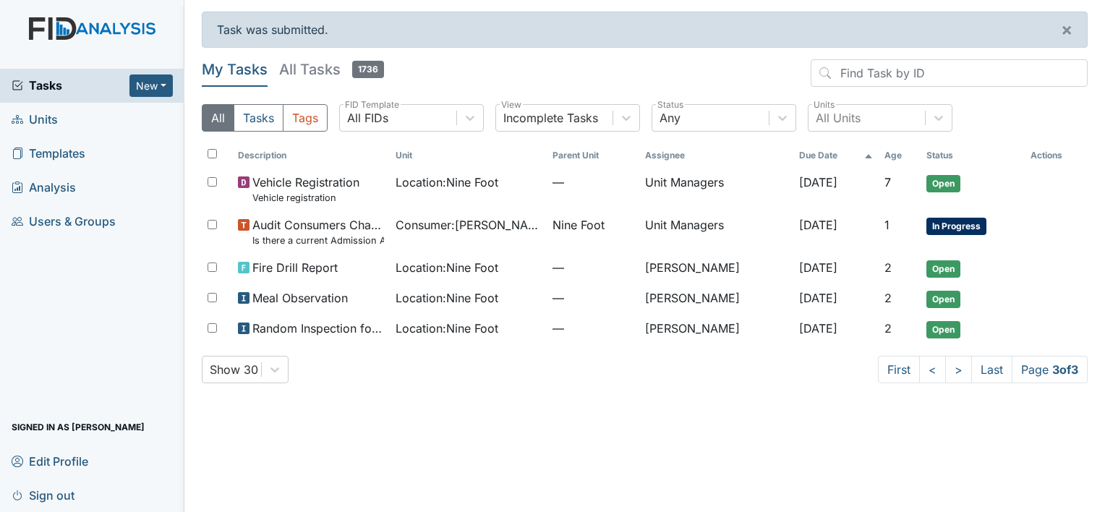
click at [43, 119] on span "Units" at bounding box center [35, 119] width 46 height 22
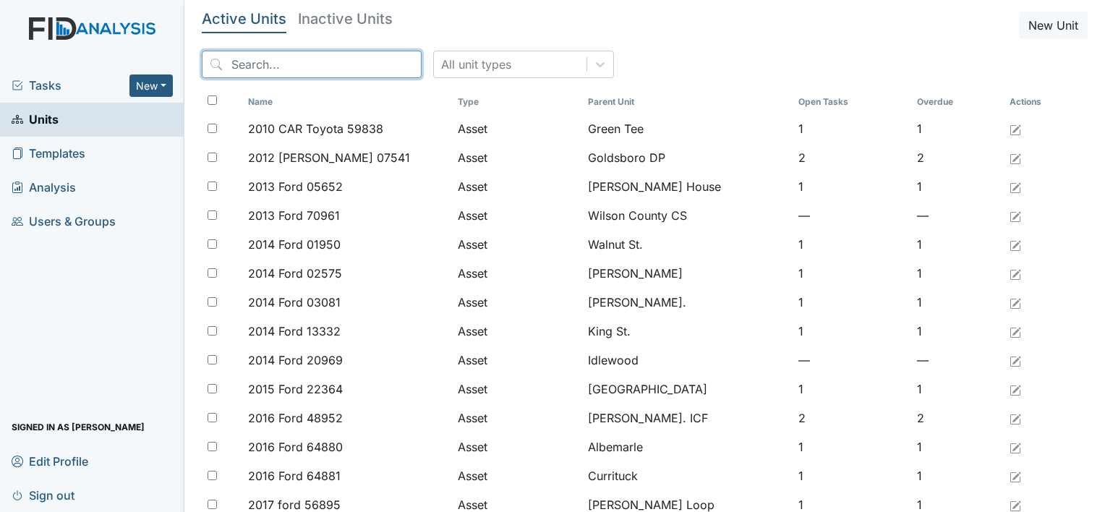
click at [232, 64] on input "search" at bounding box center [312, 64] width 220 height 27
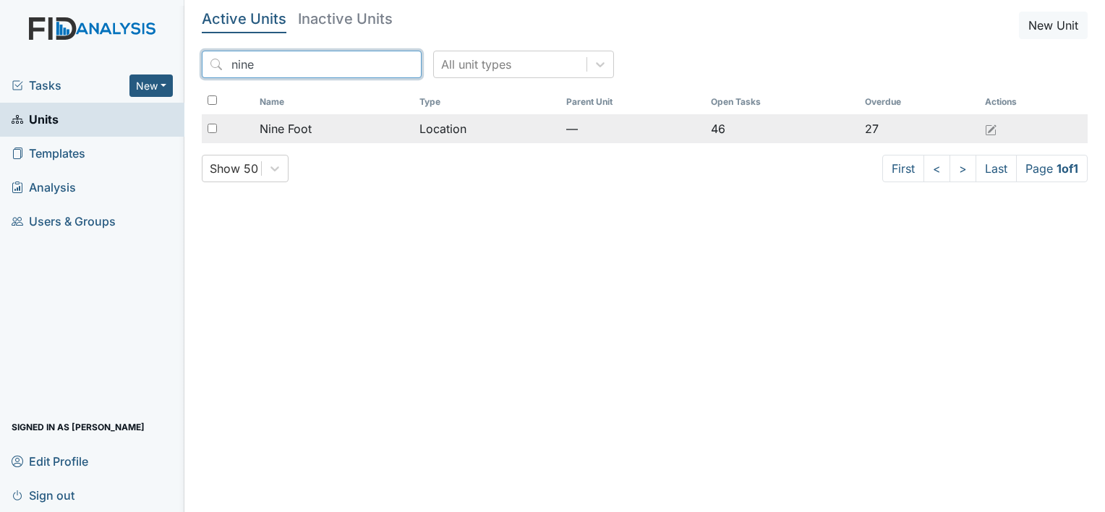
type input "nine"
click at [284, 127] on span "Nine Foot" at bounding box center [286, 128] width 52 height 17
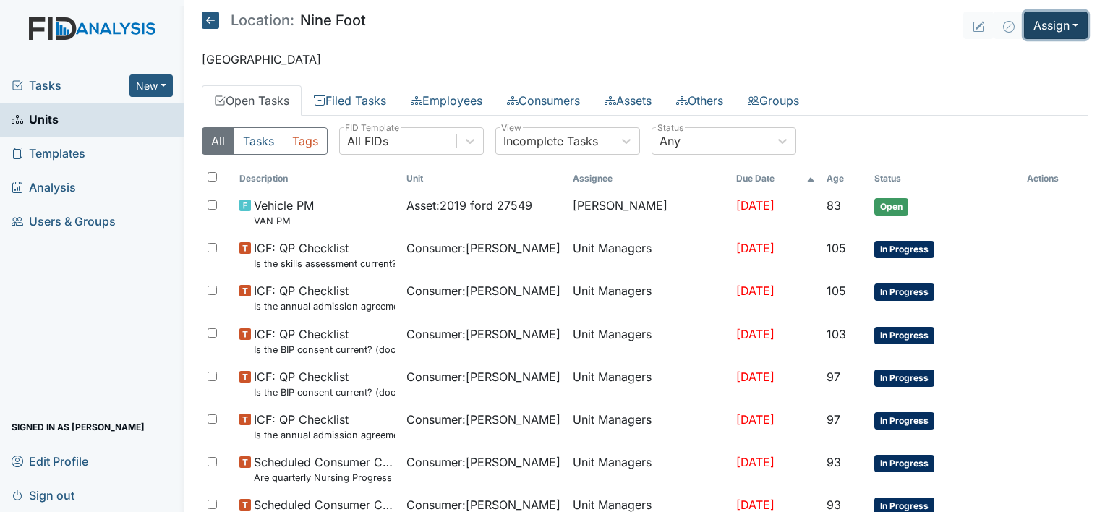
click at [1034, 25] on button "Assign" at bounding box center [1056, 25] width 64 height 27
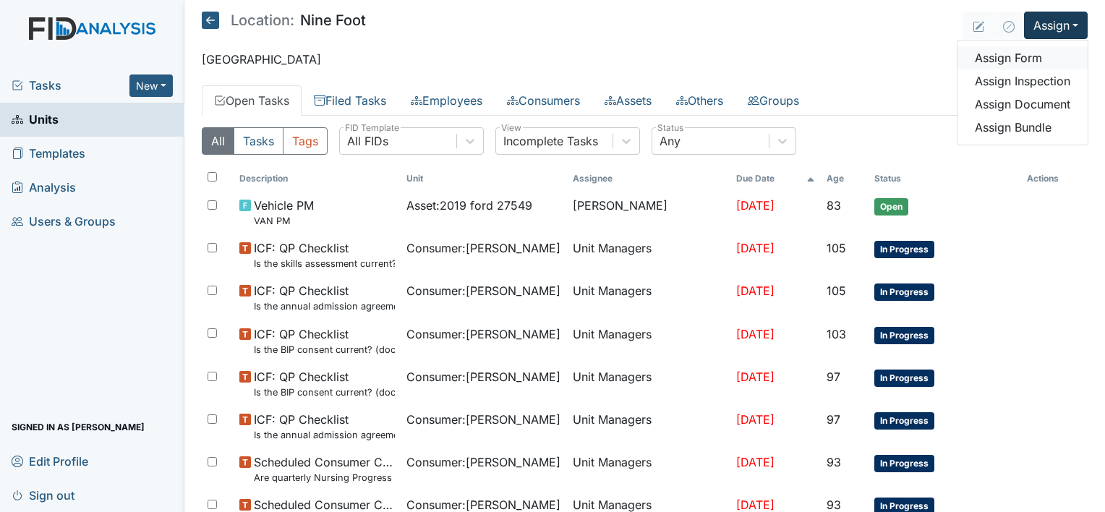
click at [1009, 58] on link "Assign Form" at bounding box center [1022, 57] width 130 height 23
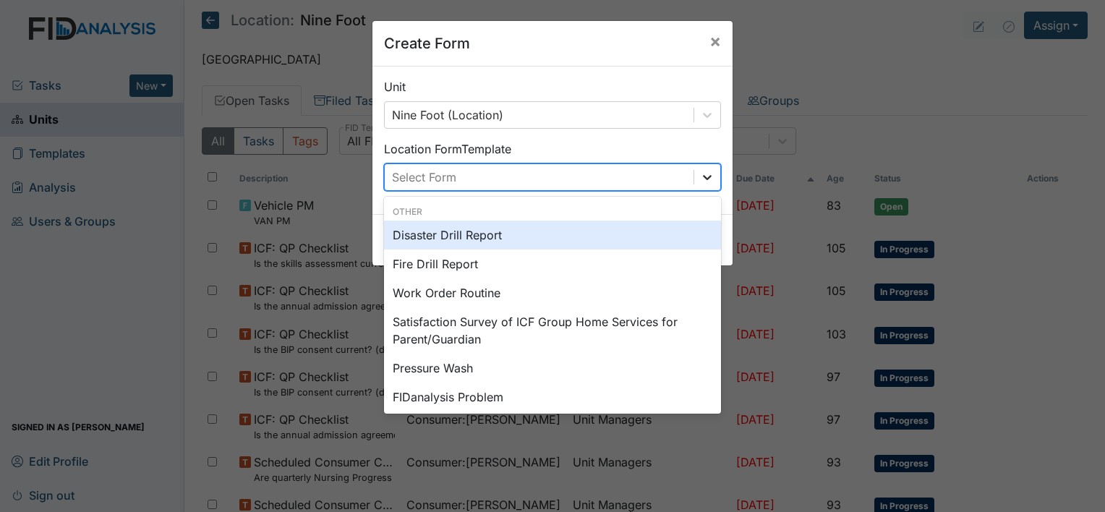
click at [703, 174] on icon at bounding box center [707, 177] width 14 height 14
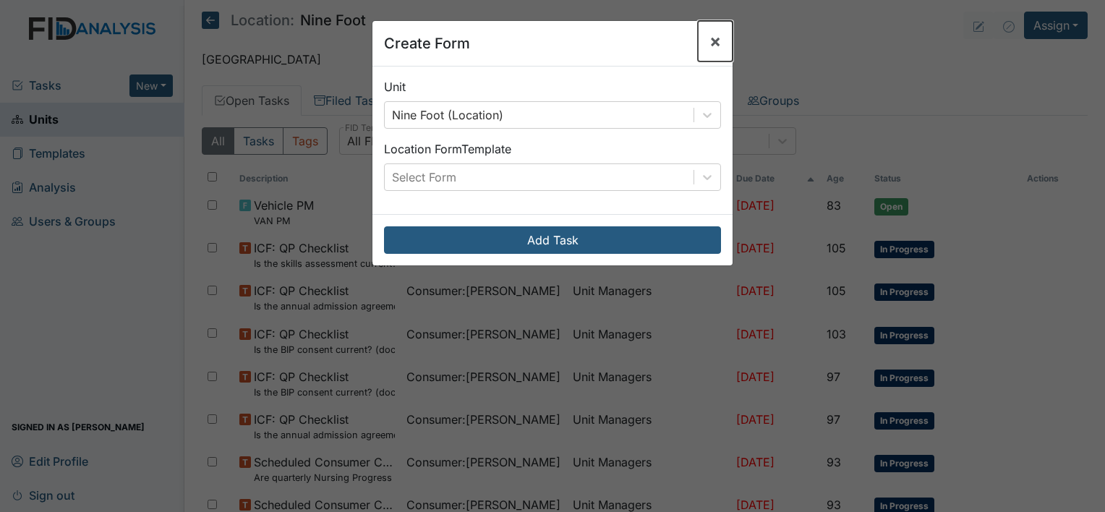
click at [712, 39] on span "×" at bounding box center [715, 40] width 12 height 21
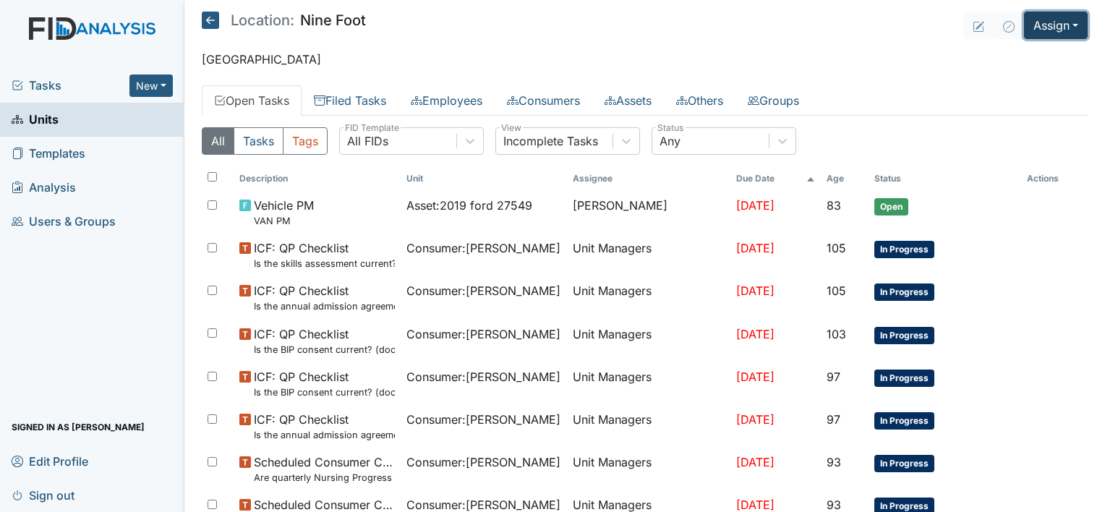
click at [1036, 27] on button "Assign" at bounding box center [1056, 25] width 64 height 27
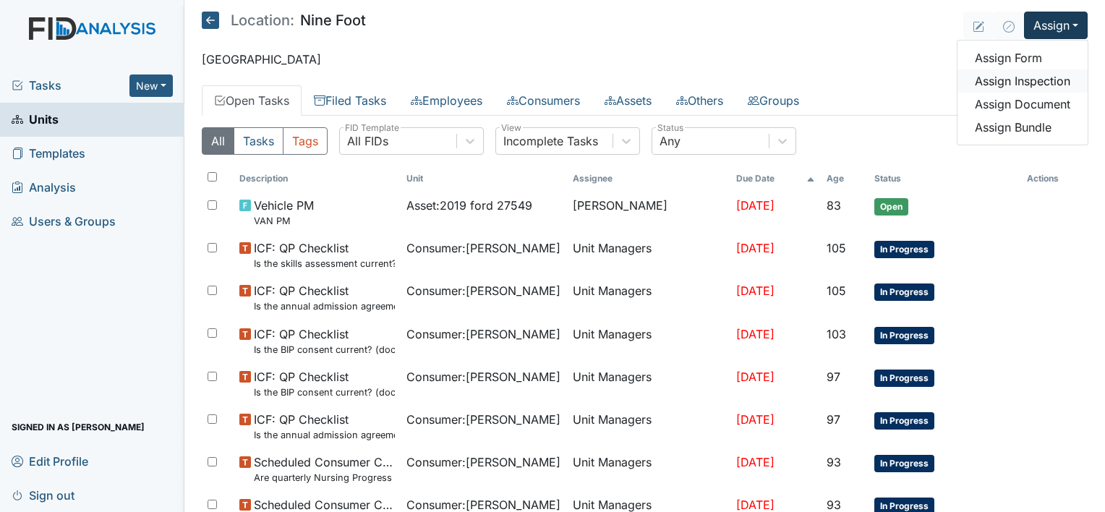
click at [1015, 79] on link "Assign Inspection" at bounding box center [1022, 80] width 130 height 23
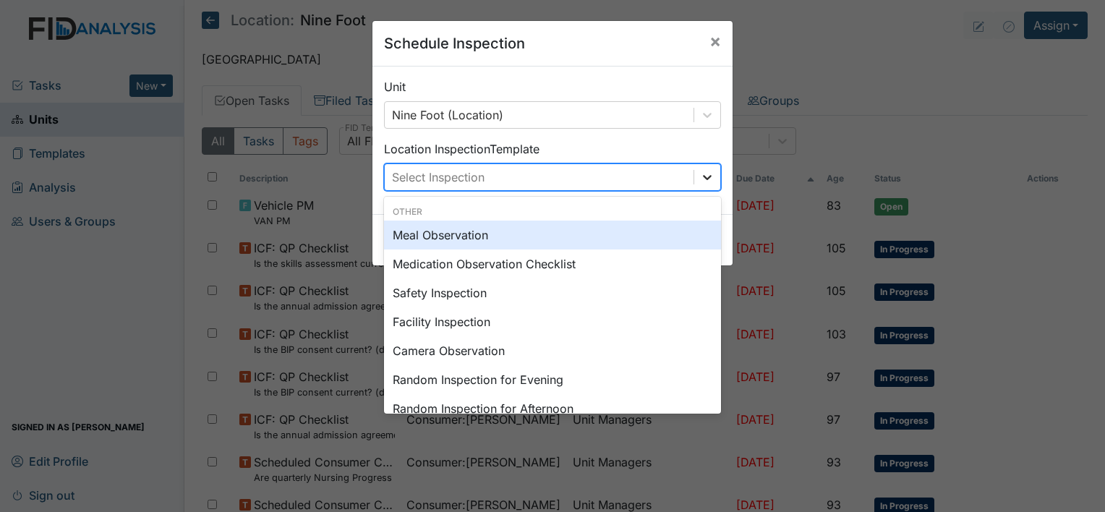
click at [701, 176] on icon at bounding box center [707, 177] width 14 height 14
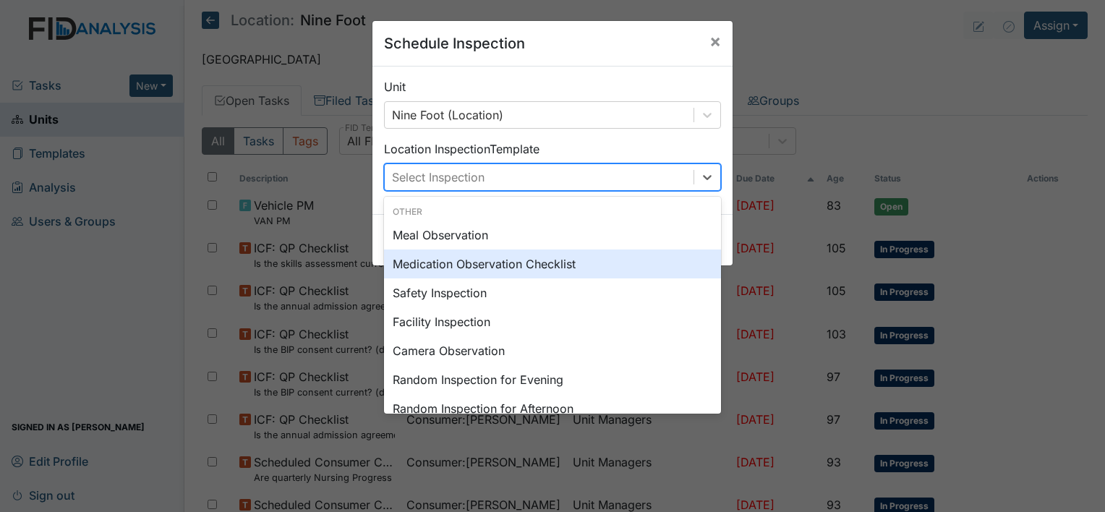
click at [572, 263] on div "Medication Observation Checklist" at bounding box center [552, 263] width 337 height 29
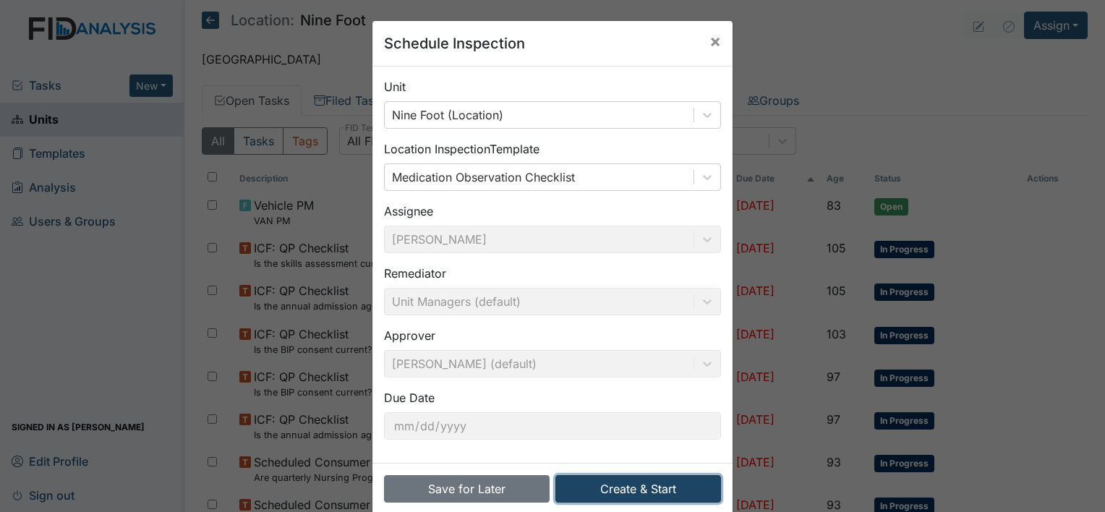
click at [646, 489] on button "Create & Start" at bounding box center [638, 488] width 166 height 27
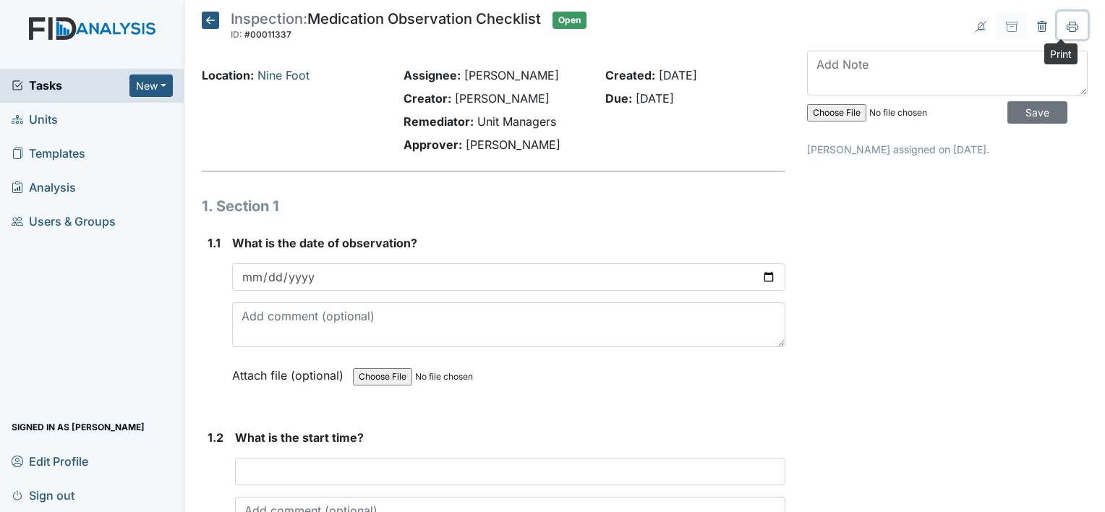
click at [1067, 26] on icon at bounding box center [1073, 27] width 12 height 12
